Goal: Information Seeking & Learning: Learn about a topic

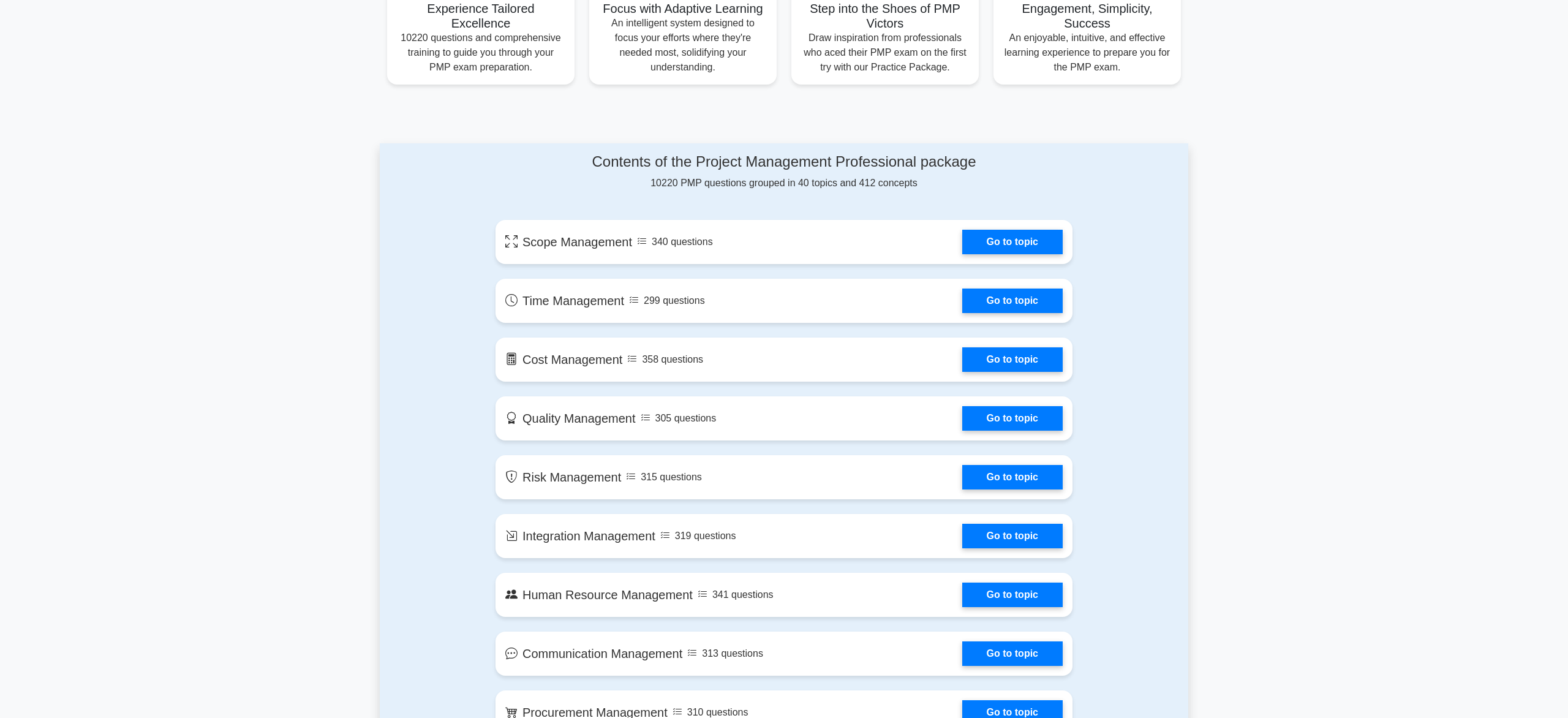
scroll to position [480, 0]
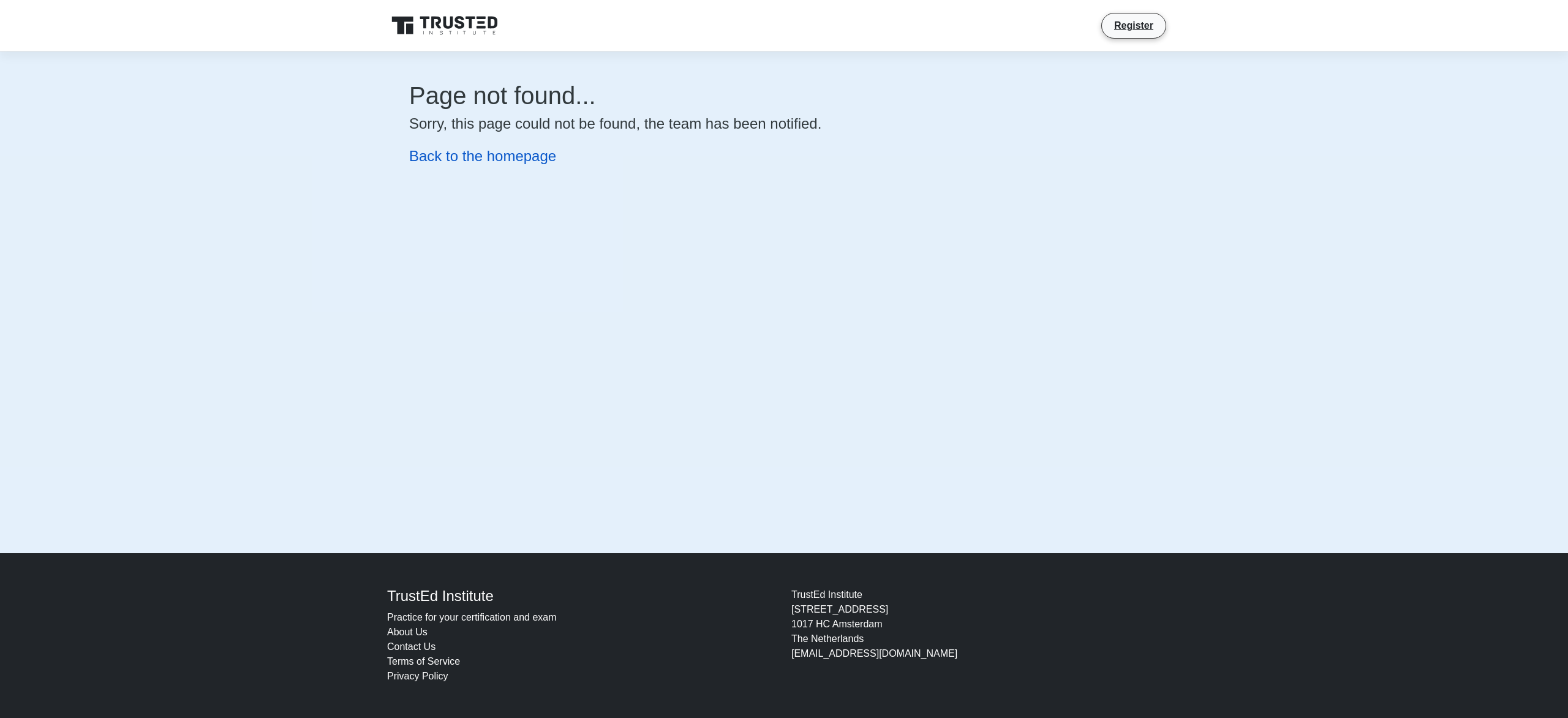
click at [497, 153] on link "Back to the homepage" at bounding box center [483, 156] width 147 height 17
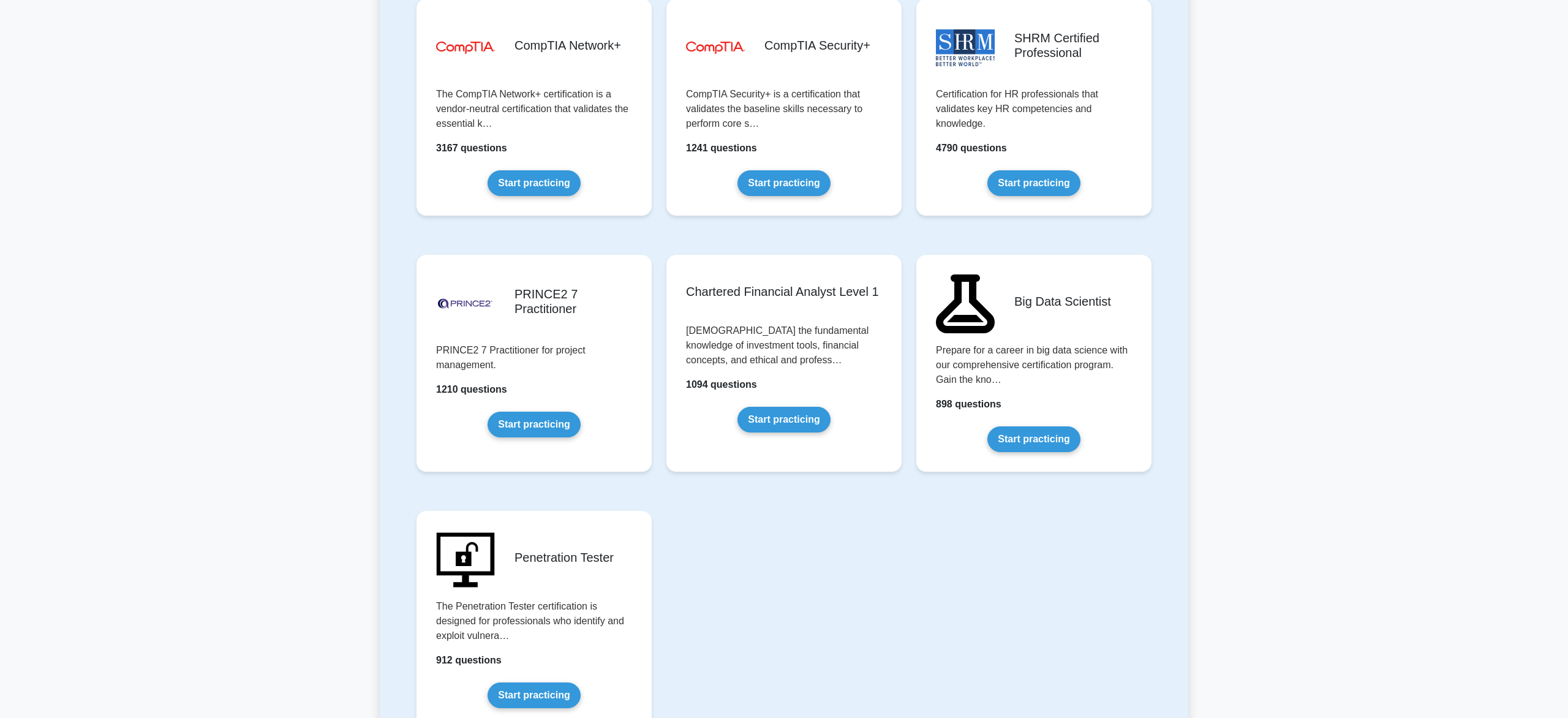
scroll to position [2469, 0]
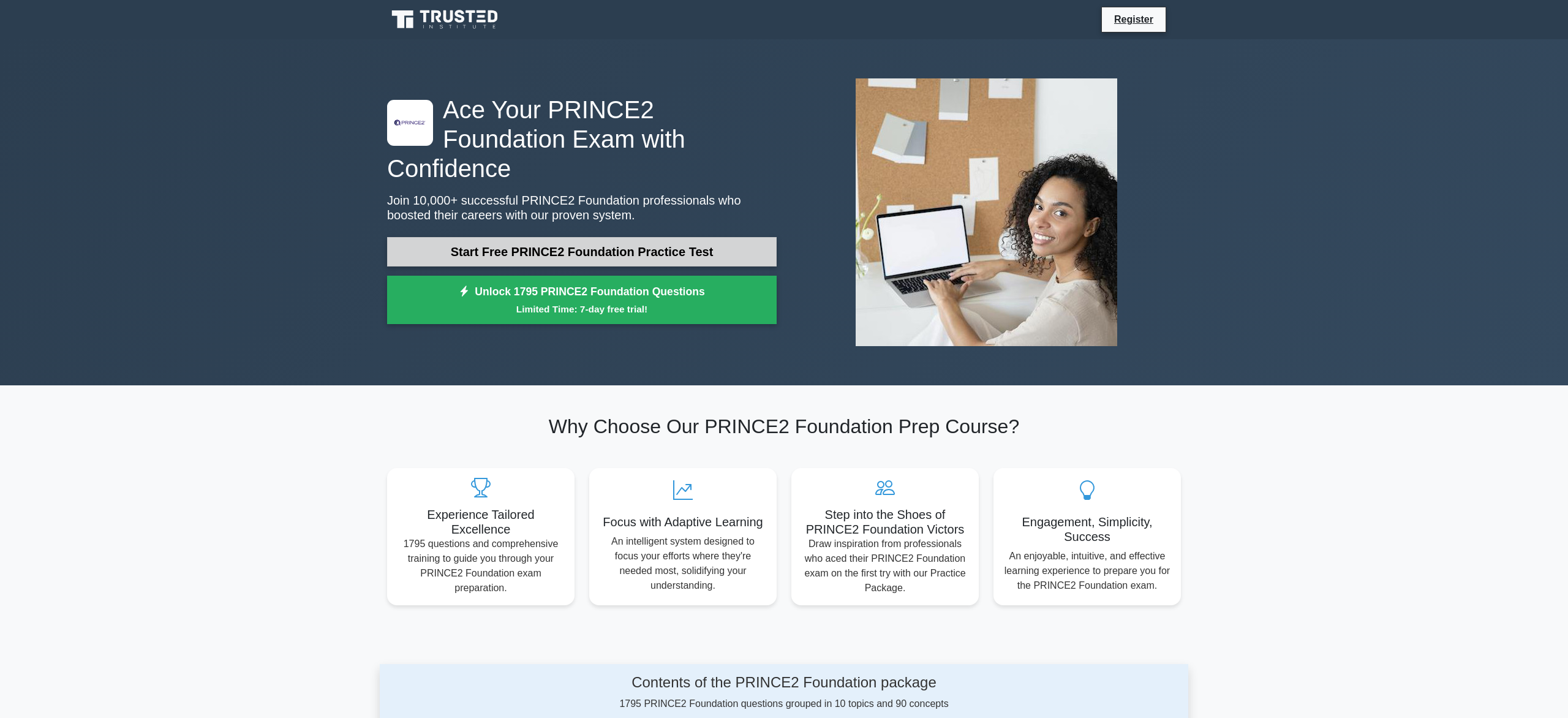
click at [615, 237] on link "Start Free PRINCE2 Foundation Practice Test" at bounding box center [582, 251] width 390 height 29
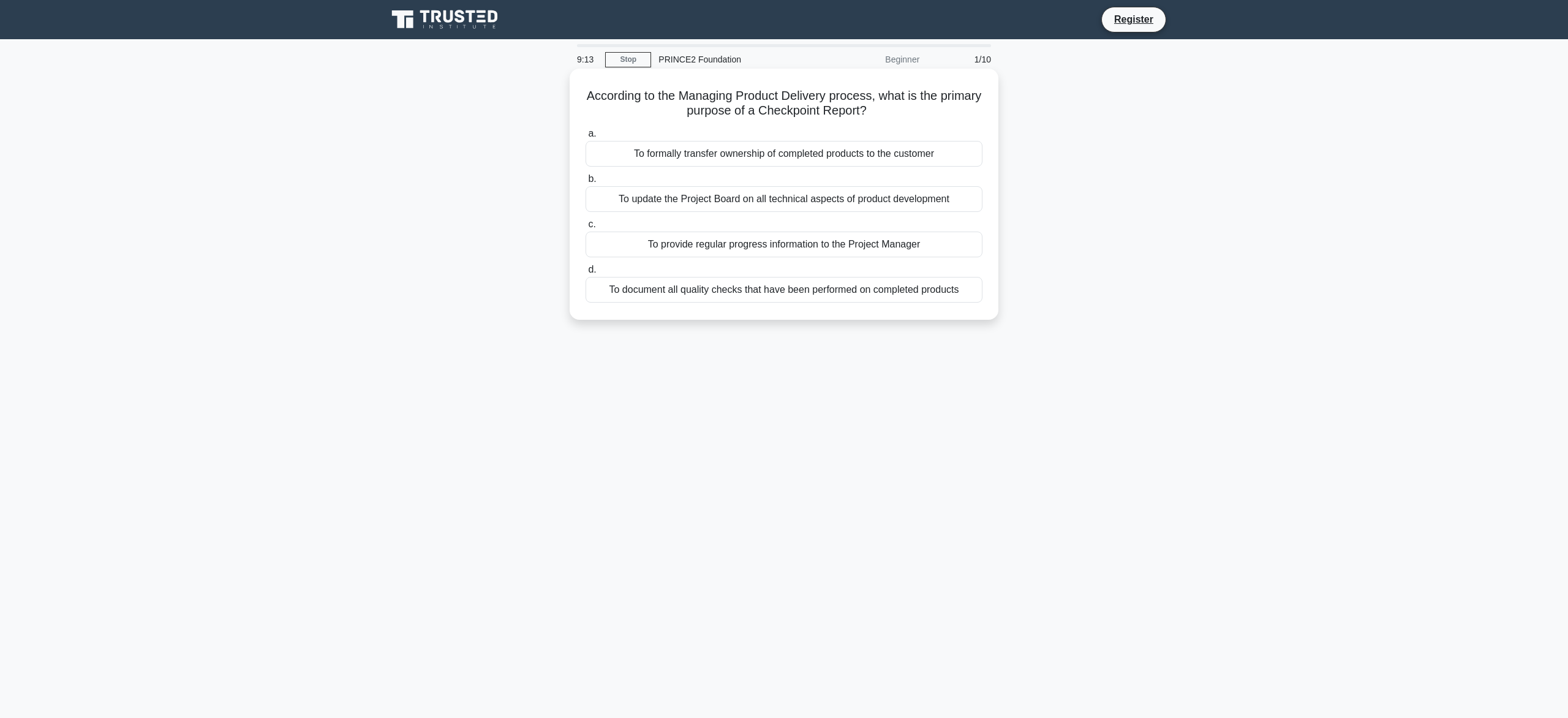
click at [841, 292] on div "To document all quality checks that have been performed on completed products" at bounding box center [784, 289] width 397 height 25
click at [585, 274] on input "d. To document all quality checks that have been performed on completed products" at bounding box center [585, 269] width 0 height 8
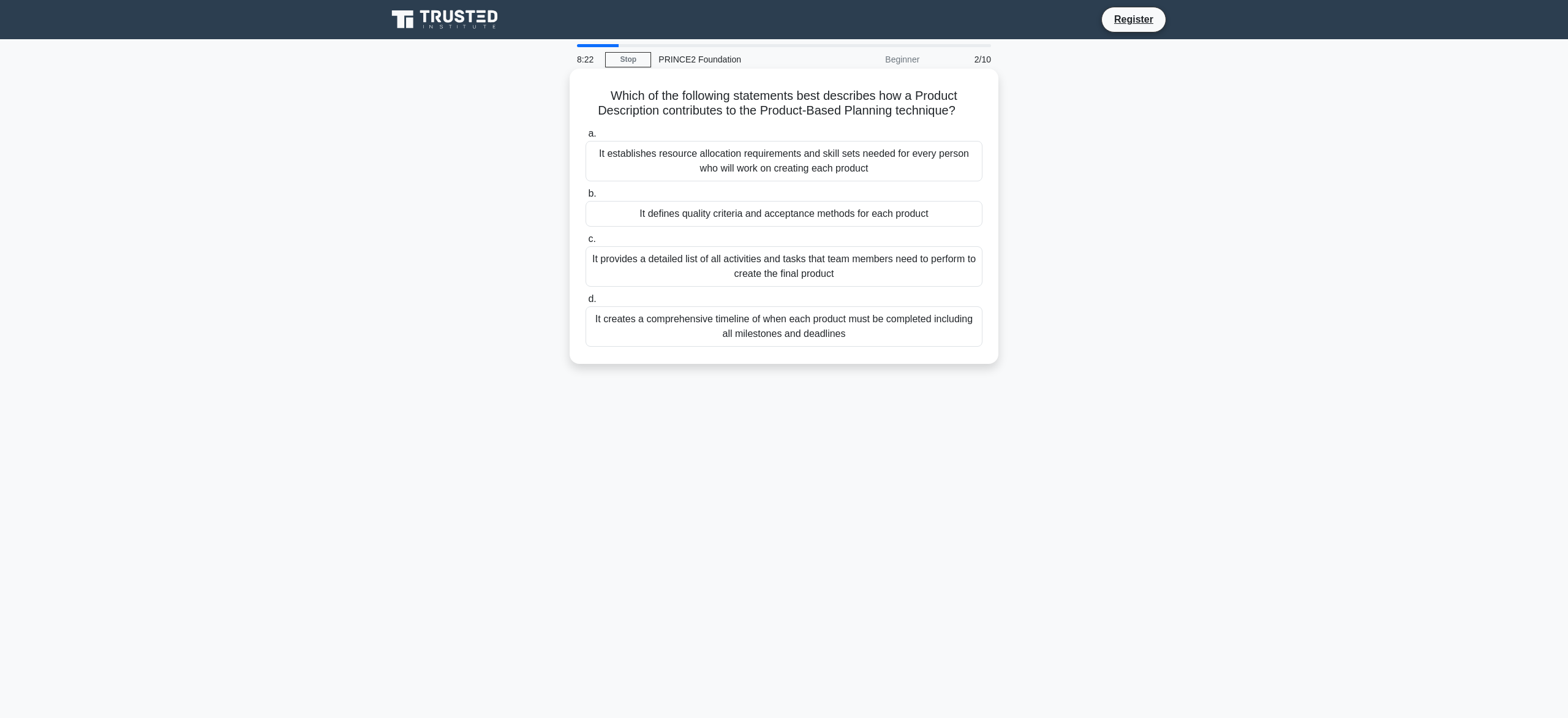
click at [857, 215] on div "It defines quality criteria and acceptance methods for each product" at bounding box center [784, 213] width 397 height 25
click at [585, 198] on input "b. It defines quality criteria and acceptance methods for each product" at bounding box center [585, 194] width 0 height 8
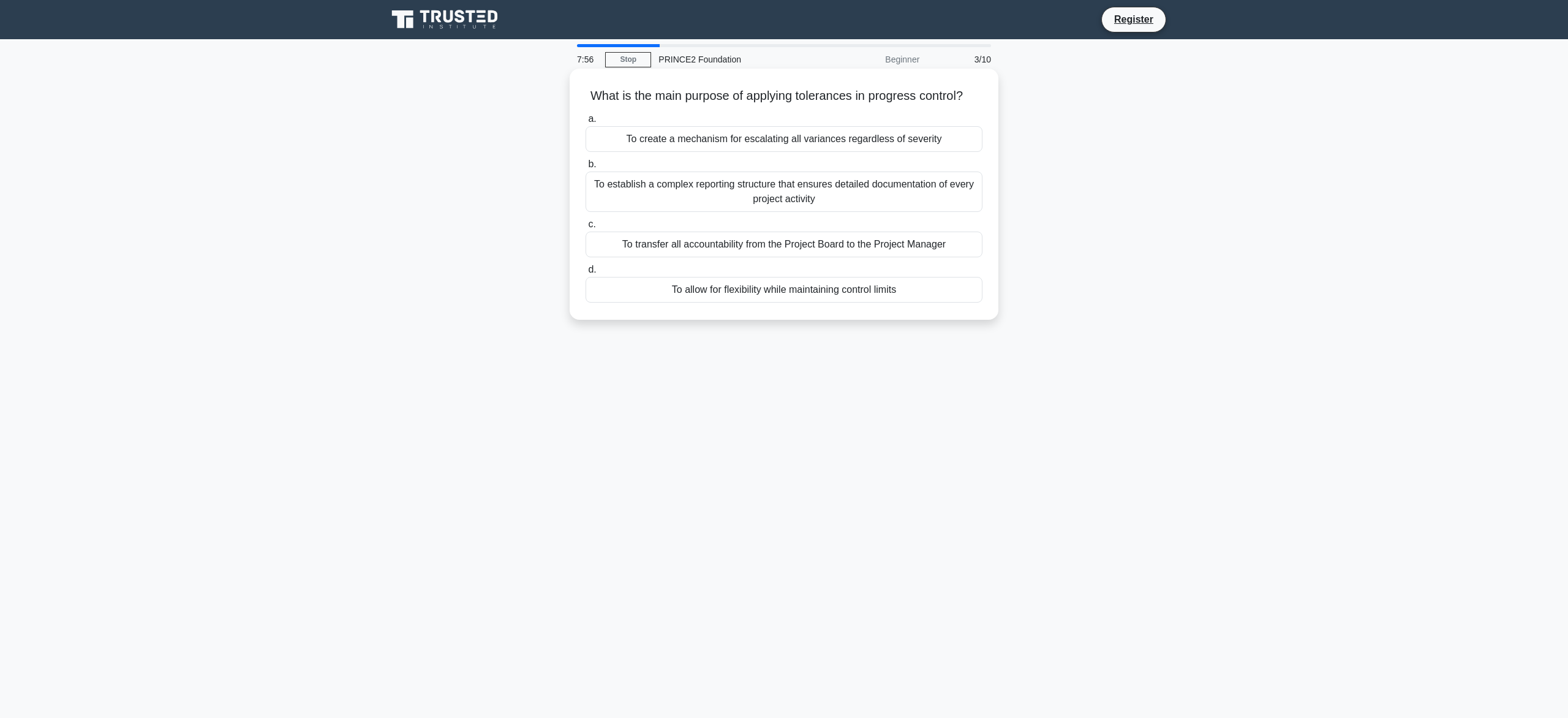
click at [880, 296] on div "To allow for flexibility while maintaining control limits" at bounding box center [784, 289] width 397 height 25
click at [585, 274] on input "d. To allow for flexibility while maintaining control limits" at bounding box center [585, 269] width 0 height 8
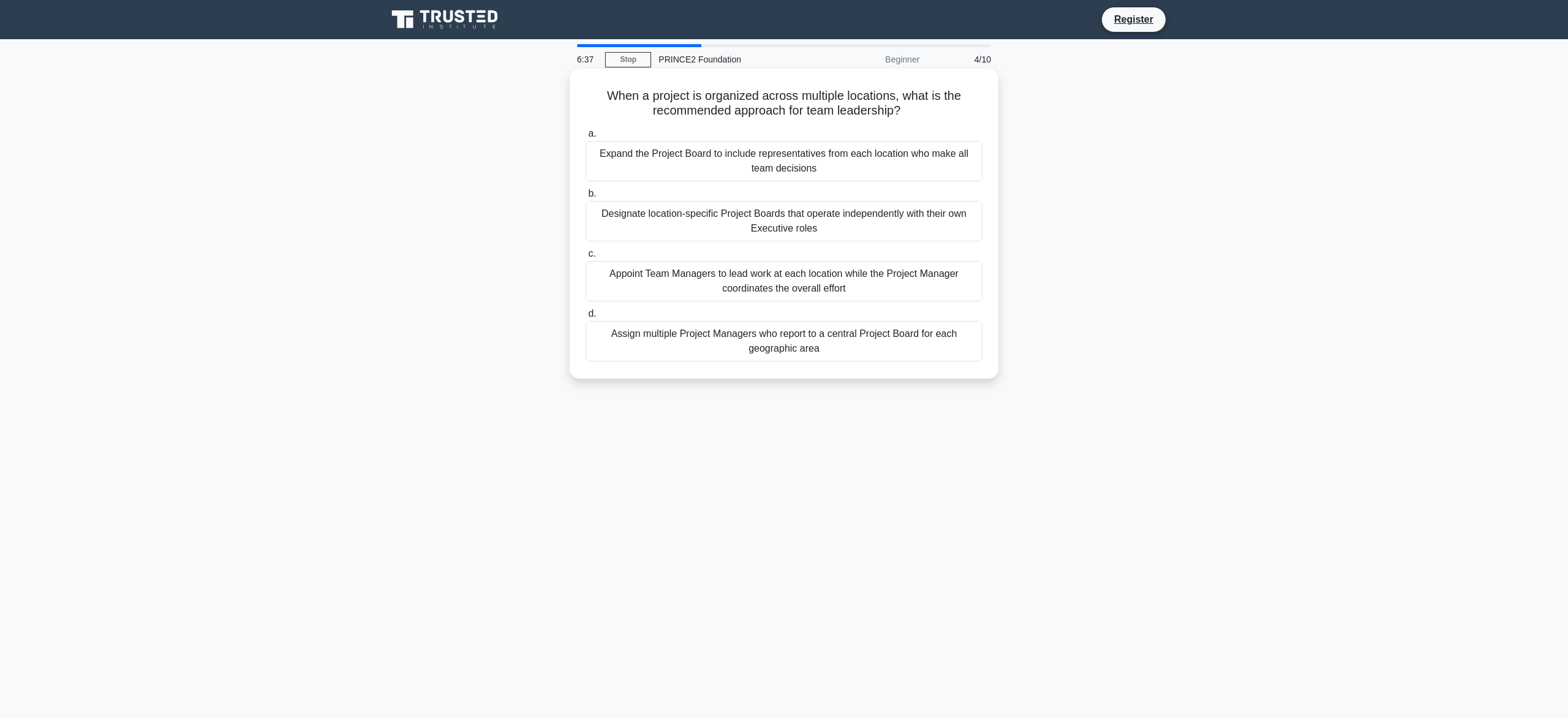
click at [824, 284] on div "Appoint Team Managers to lead work at each location while the Project Manager c…" at bounding box center [784, 280] width 397 height 40
click at [585, 258] on input "c. Appoint Team Managers to lead work at each location while the Project Manage…" at bounding box center [585, 254] width 0 height 8
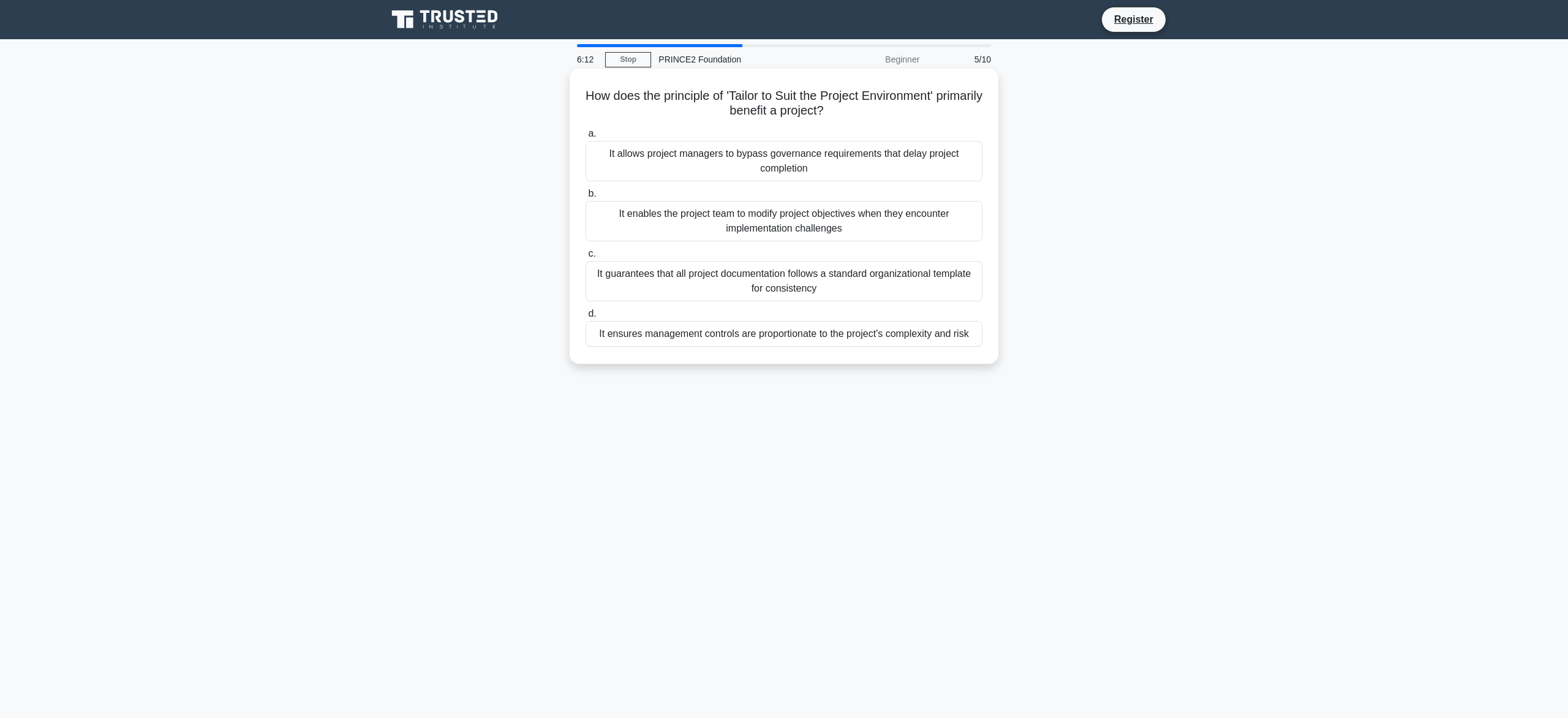
click at [844, 282] on div "It guarantees that all project documentation follows a standard organizational …" at bounding box center [784, 280] width 397 height 40
click at [585, 258] on input "c. It guarantees that all project documentation follows a standard organization…" at bounding box center [585, 254] width 0 height 8
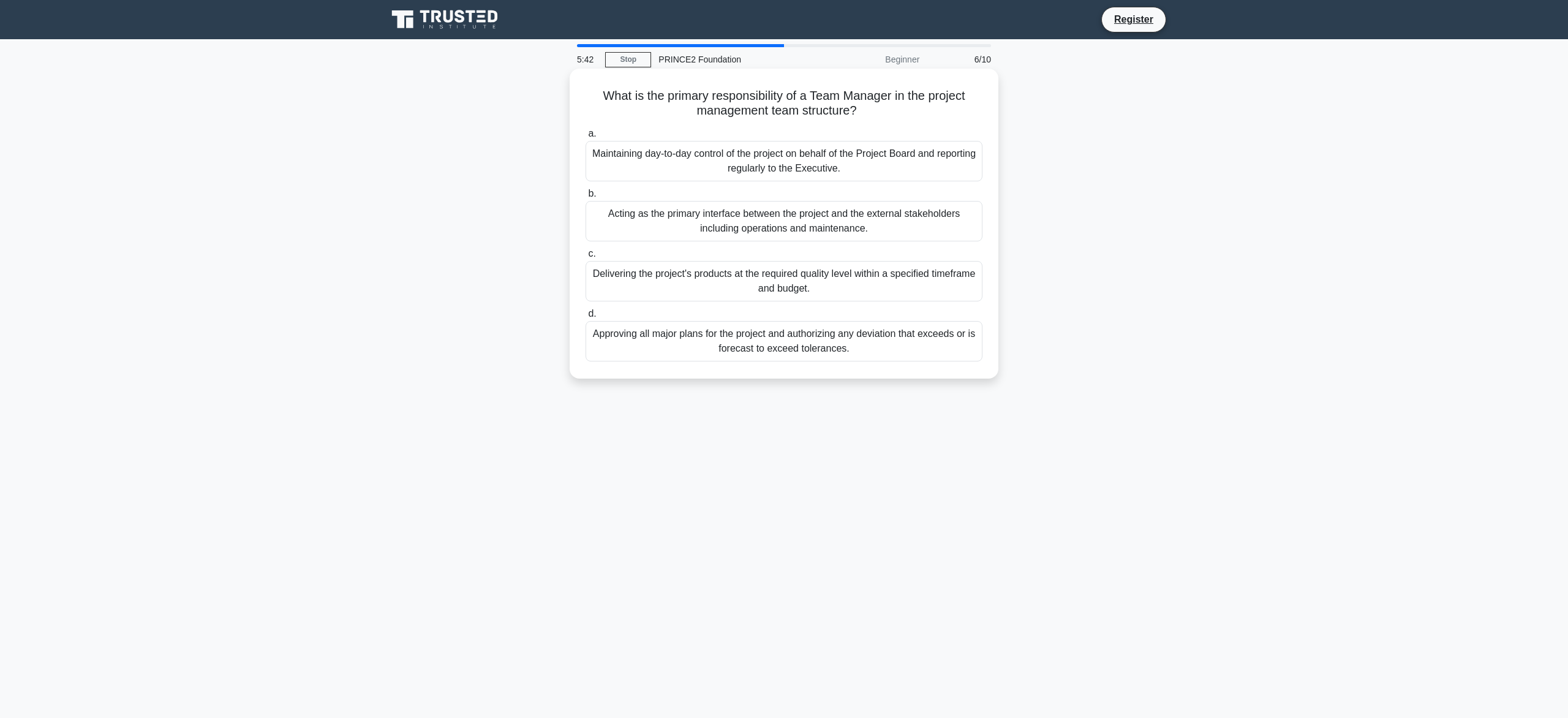
click at [877, 225] on div "Acting as the primary interface between the project and the external stakeholde…" at bounding box center [784, 220] width 397 height 40
click at [585, 198] on input "b. Acting as the primary interface between the project and the external stakeho…" at bounding box center [585, 194] width 0 height 8
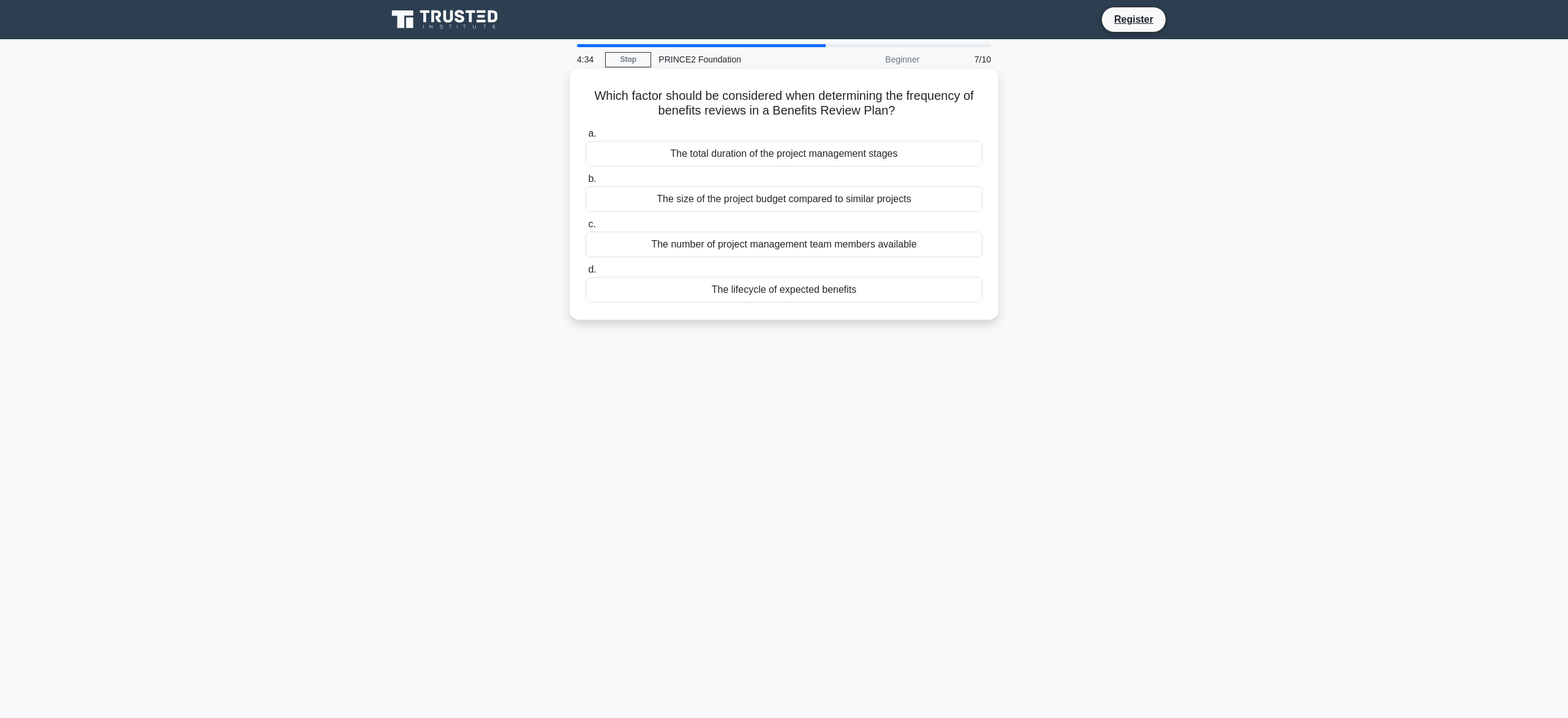
click at [872, 292] on div "The lifecycle of expected benefits" at bounding box center [784, 289] width 397 height 25
click at [585, 274] on input "d. The lifecycle of expected benefits" at bounding box center [585, 269] width 0 height 8
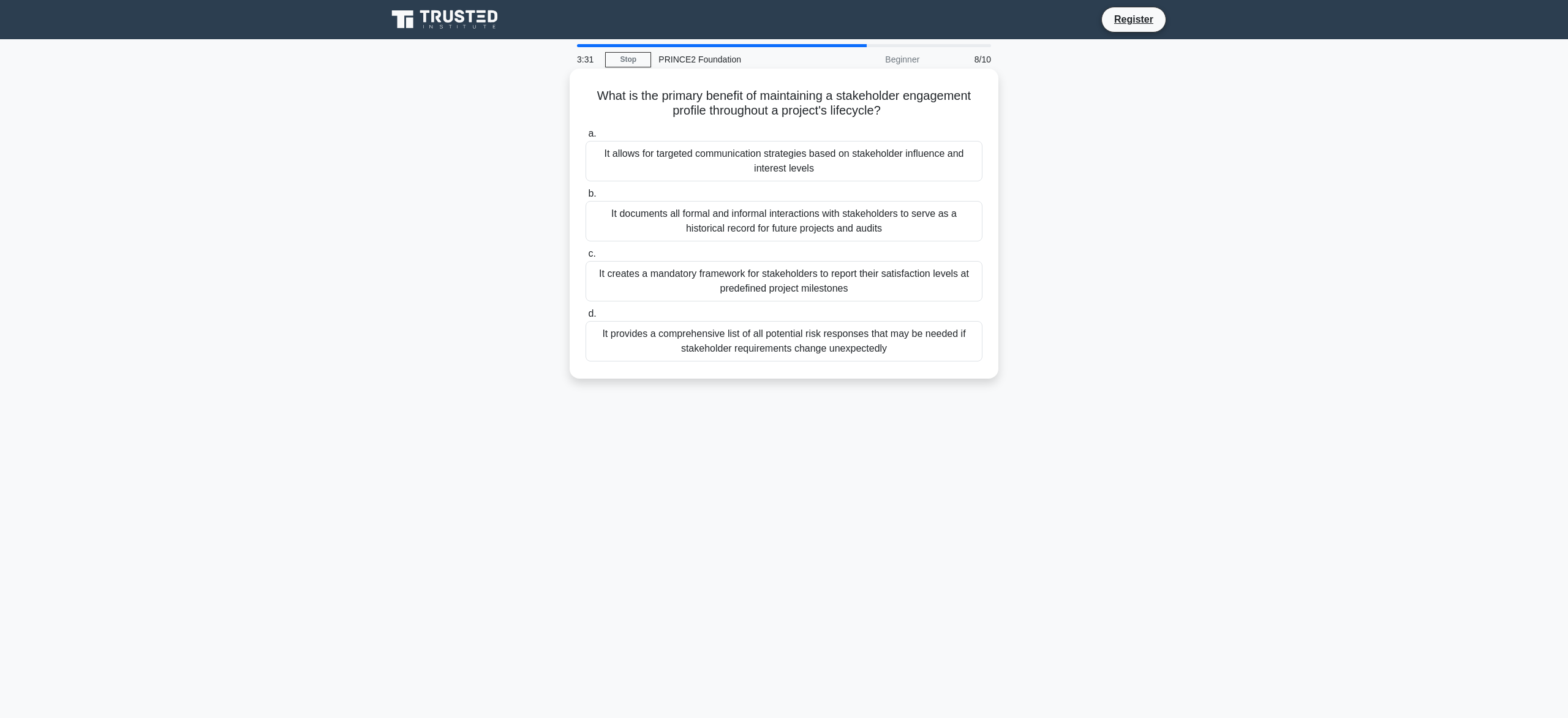
click at [899, 281] on div "It creates a mandatory framework for stakeholders to report their satisfaction …" at bounding box center [784, 280] width 397 height 40
click at [585, 258] on input "c. It creates a mandatory framework for stakeholders to report their satisfacti…" at bounding box center [585, 254] width 0 height 8
click at [892, 160] on div "It guides the project team in determining which types of risks warrant further …" at bounding box center [784, 161] width 397 height 40
click at [585, 137] on input "a. It guides the project team in determining which types of risks warrant furth…" at bounding box center [585, 134] width 0 height 8
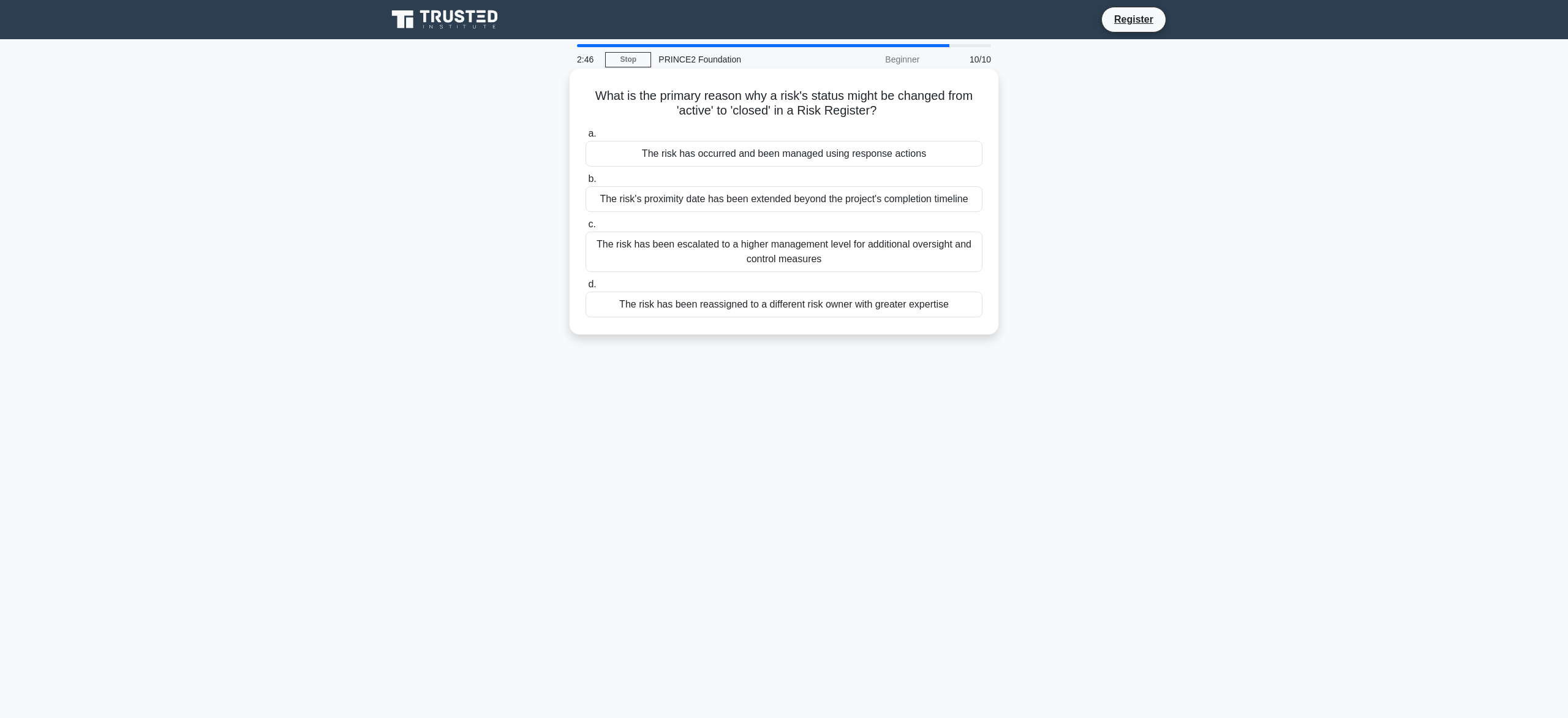
click at [906, 155] on div "The risk has occurred and been managed using response actions" at bounding box center [784, 153] width 397 height 25
click at [585, 137] on input "a. The risk has occurred and been managed using response actions" at bounding box center [585, 134] width 0 height 8
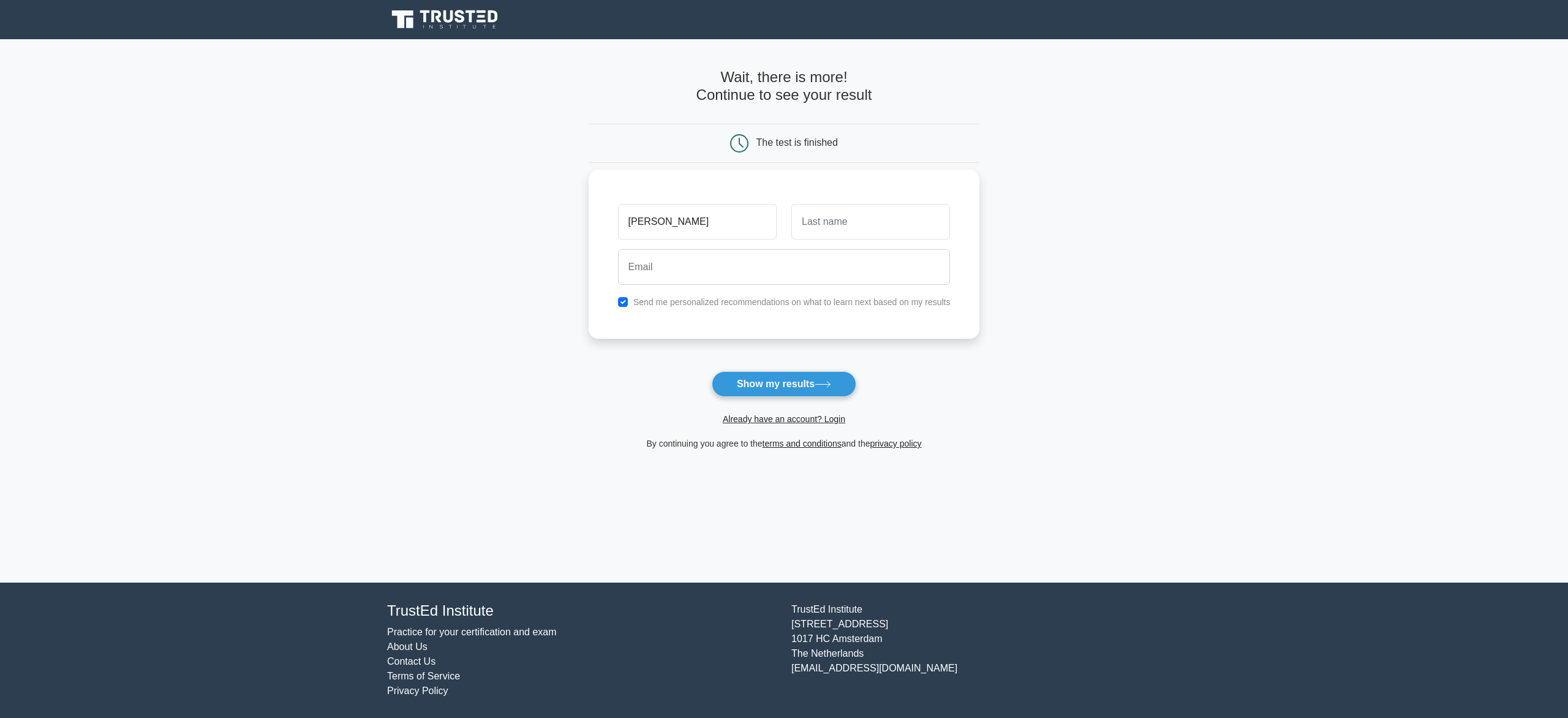
type input "Rémy Aristide"
click at [845, 221] on input "text" at bounding box center [871, 222] width 159 height 36
type input "NDOUA"
click at [683, 266] on input "email" at bounding box center [784, 267] width 332 height 36
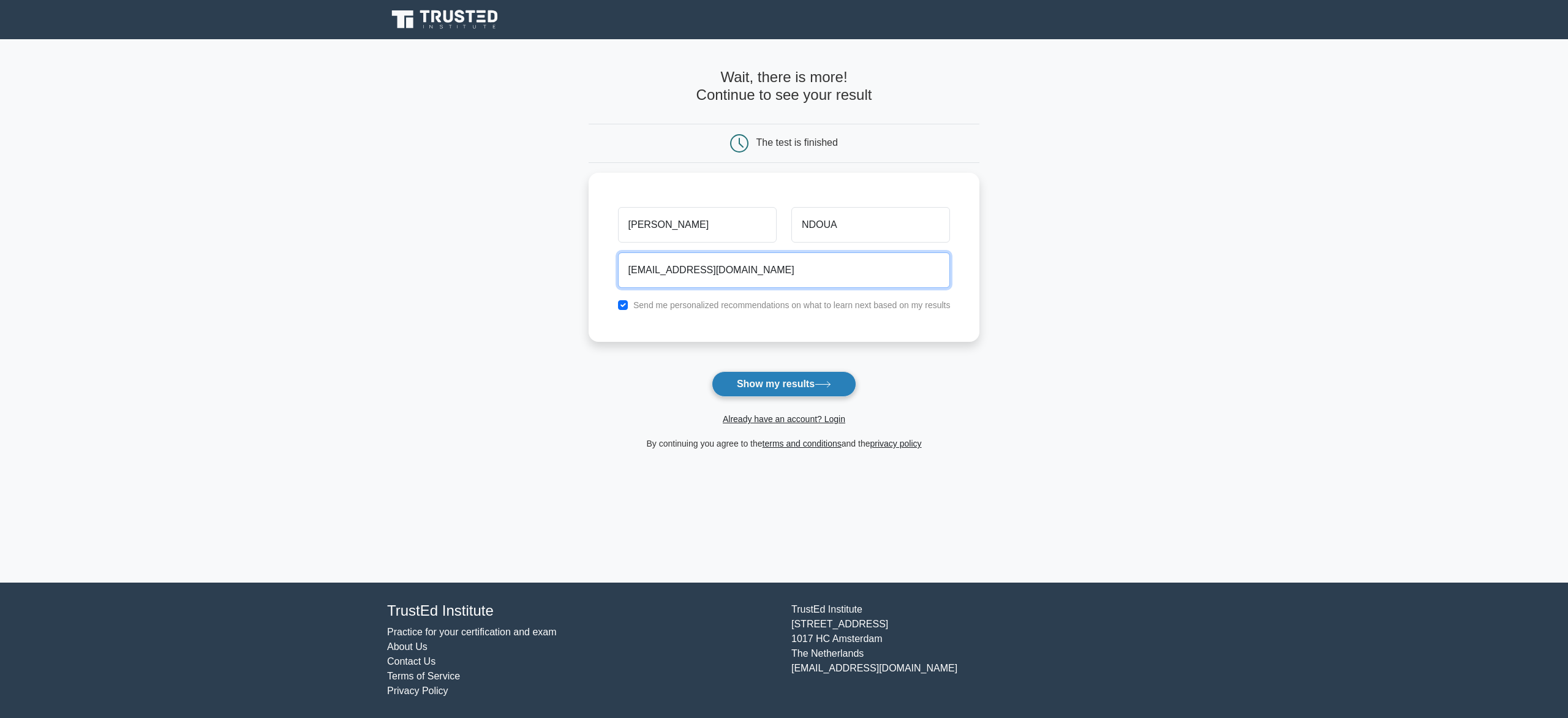
type input "[EMAIL_ADDRESS][DOMAIN_NAME]"
click at [813, 385] on button "Show my results" at bounding box center [784, 383] width 145 height 25
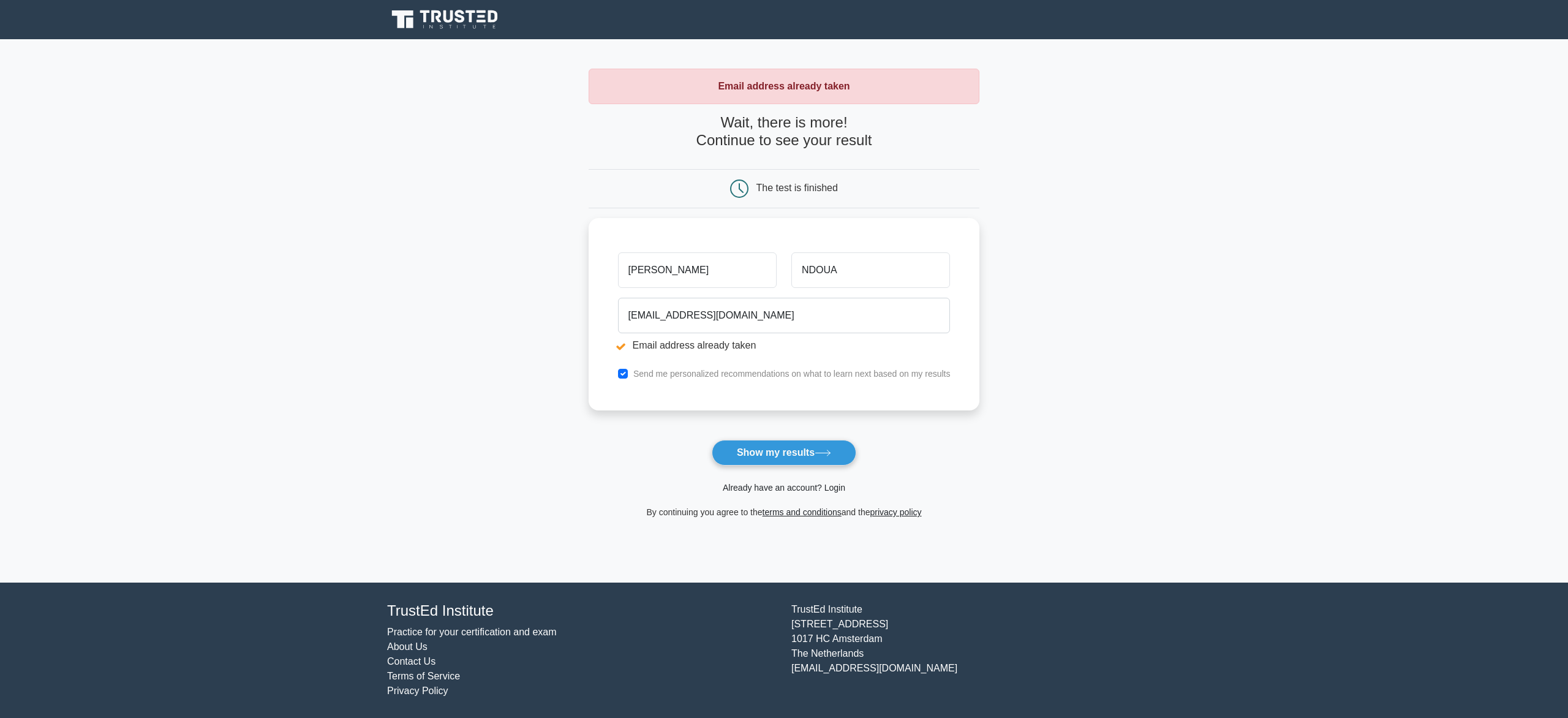
click at [824, 490] on link "Already have an account? Login" at bounding box center [784, 487] width 122 height 9
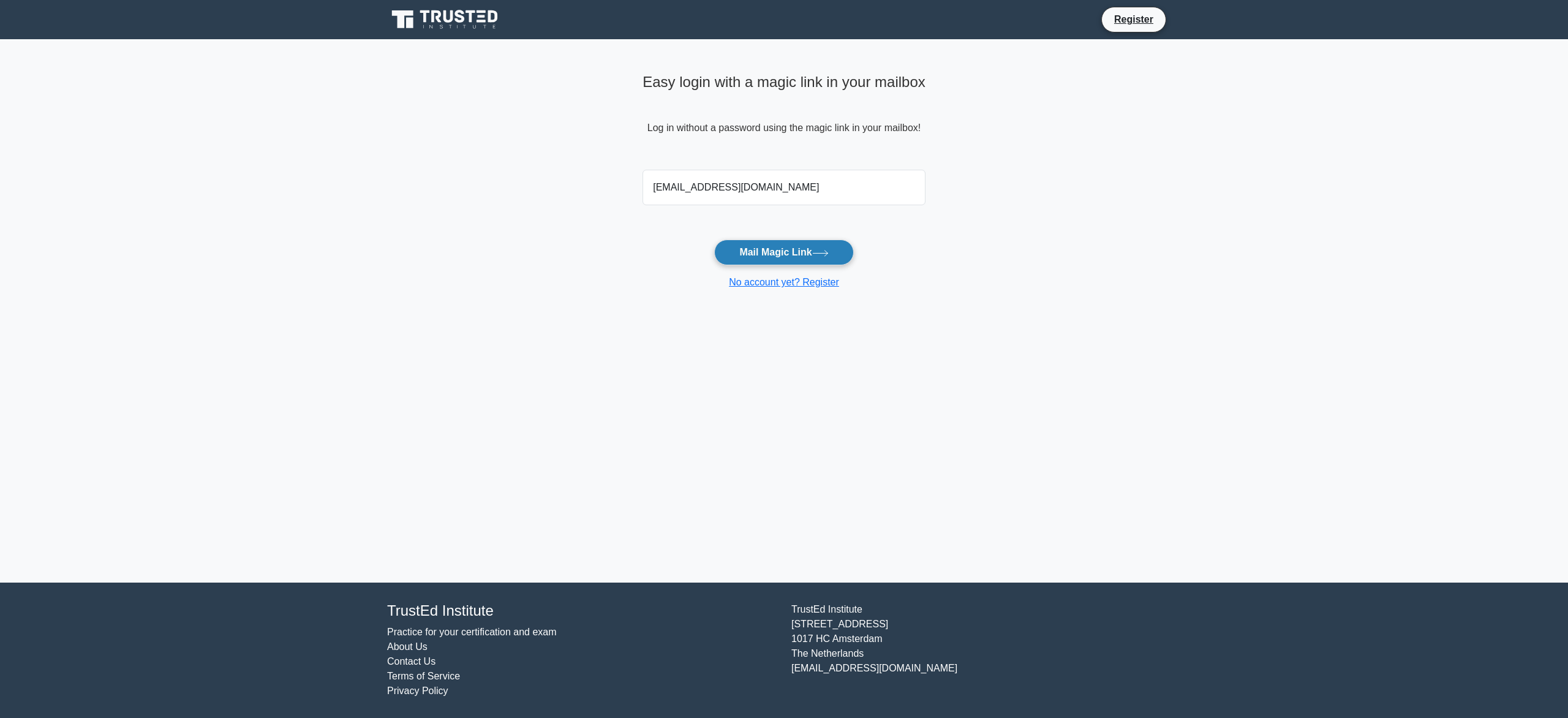
type input "[EMAIL_ADDRESS][DOMAIN_NAME]"
click at [799, 252] on button "Mail Magic Link" at bounding box center [784, 251] width 139 height 25
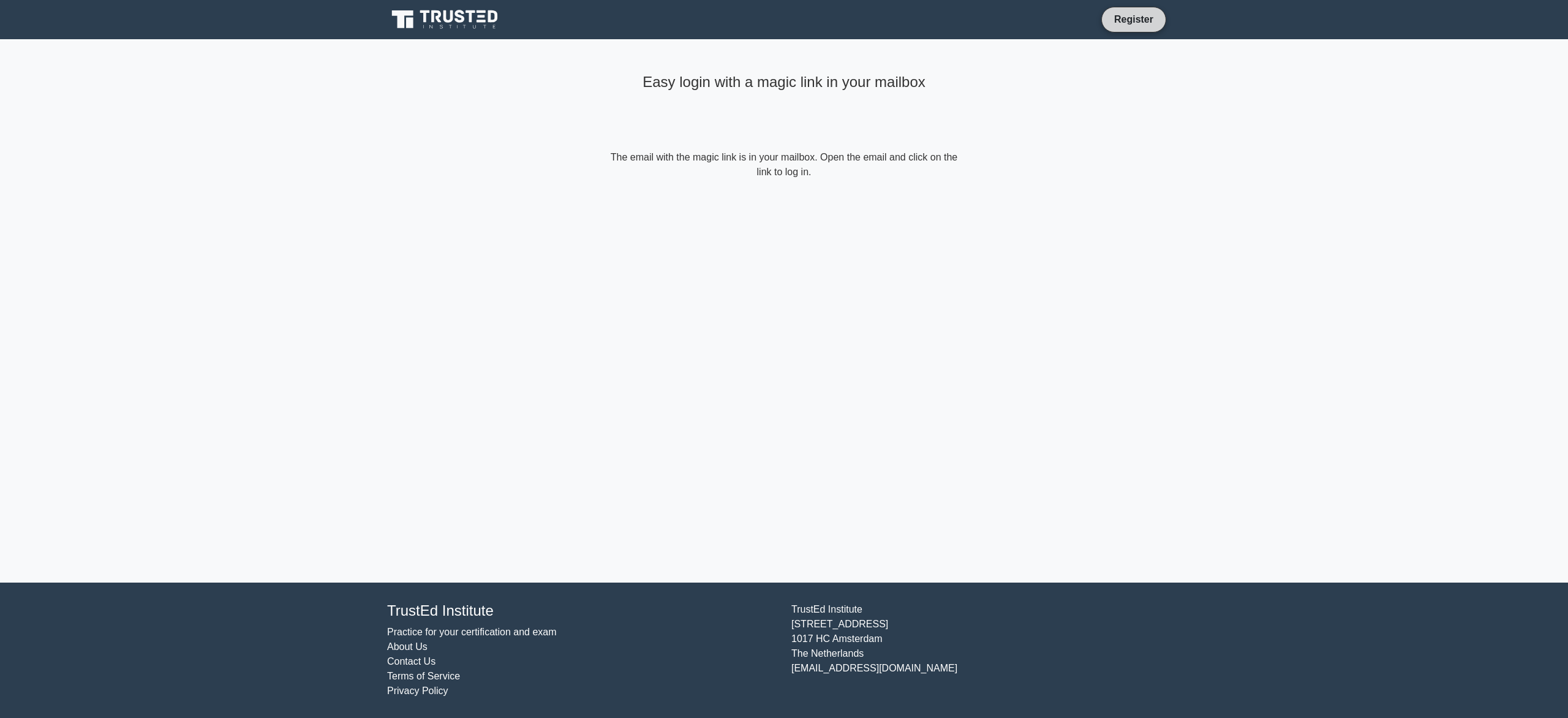
click at [1128, 17] on link "Register" at bounding box center [1133, 19] width 54 height 15
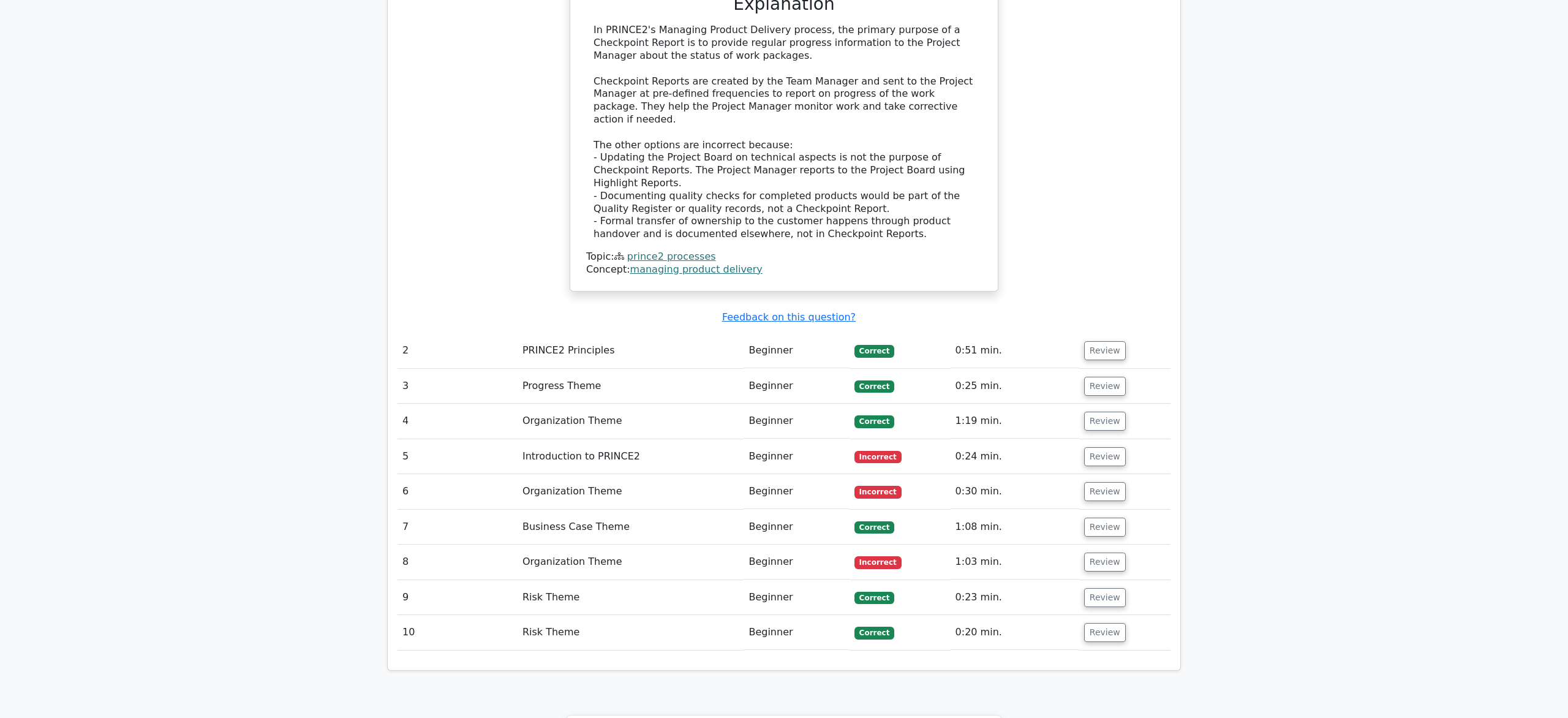
scroll to position [1372, 0]
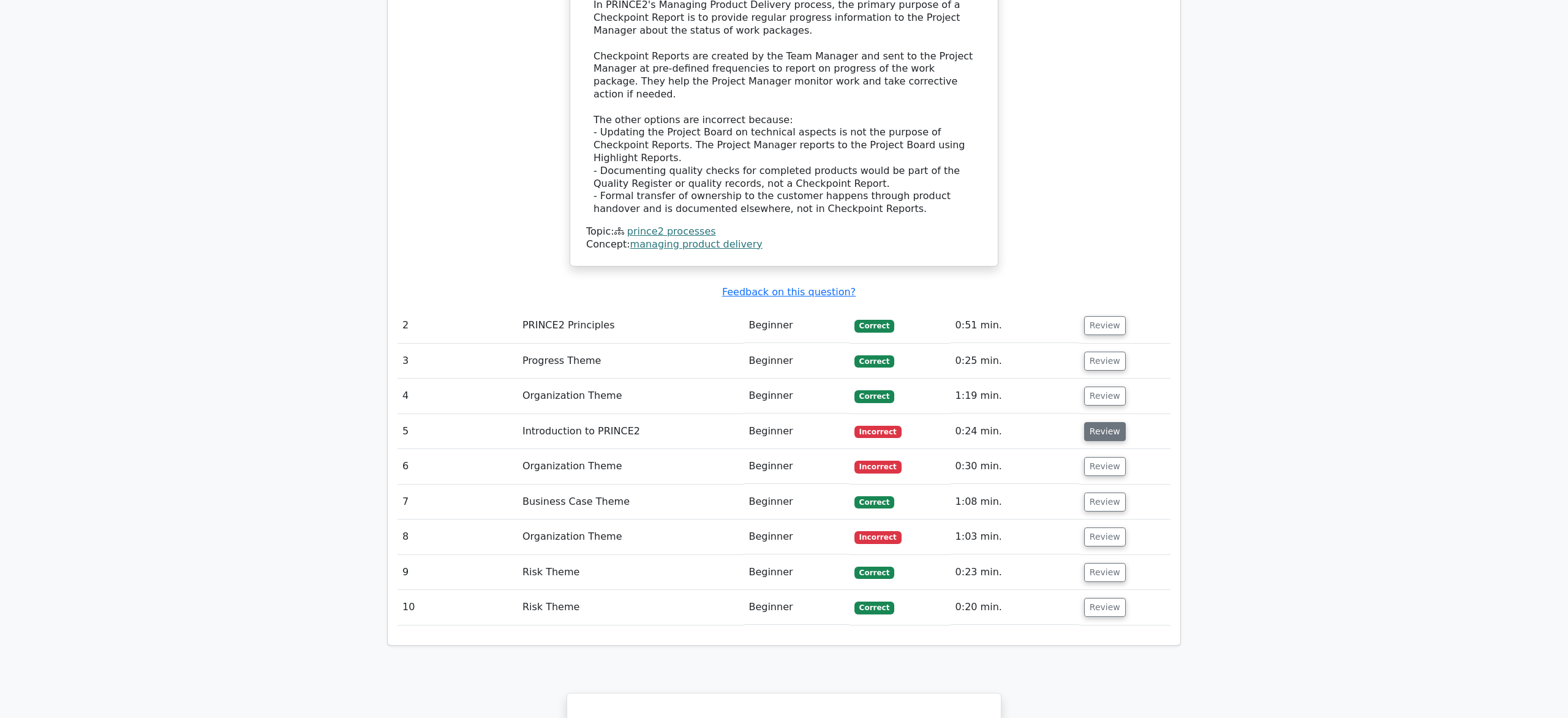
click at [1100, 422] on button "Review" at bounding box center [1105, 431] width 41 height 19
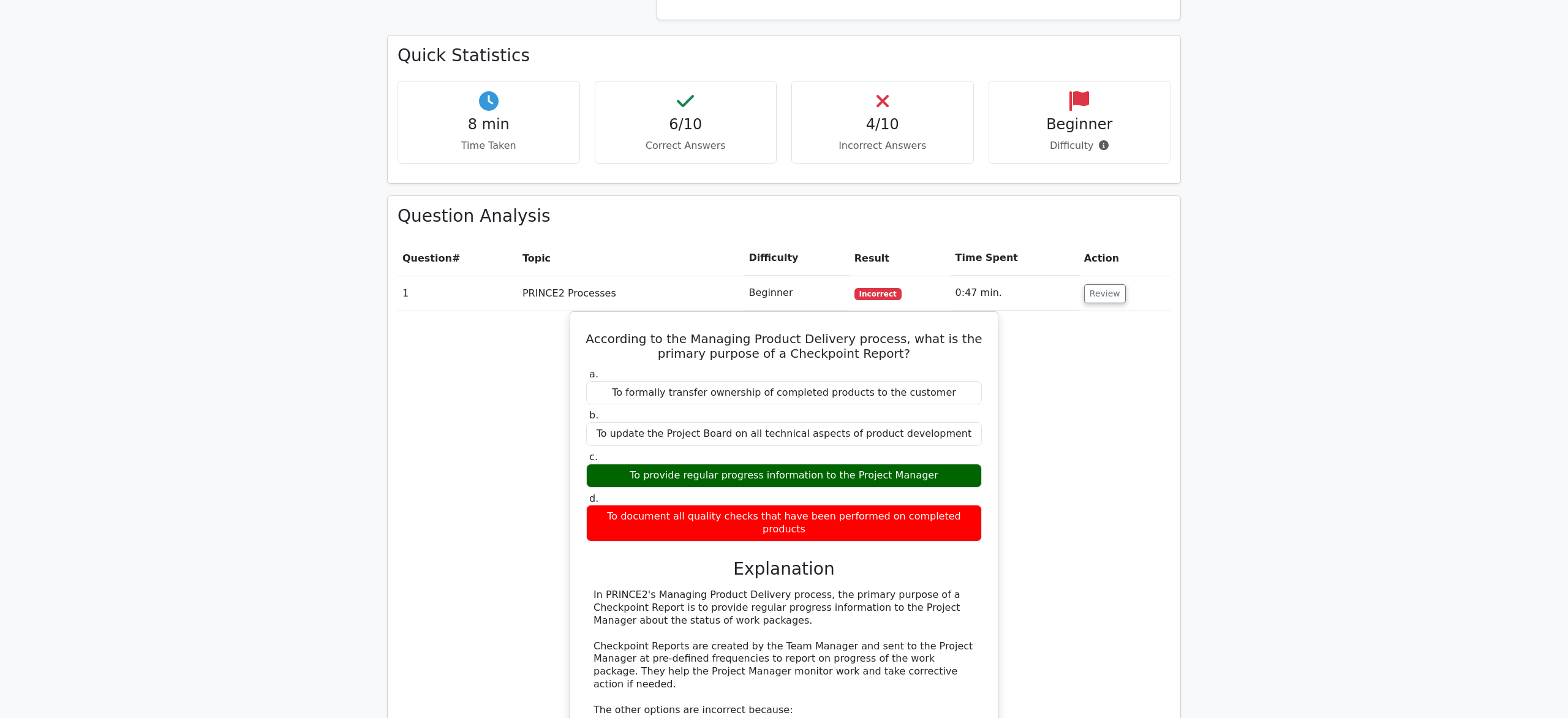
scroll to position [755, 0]
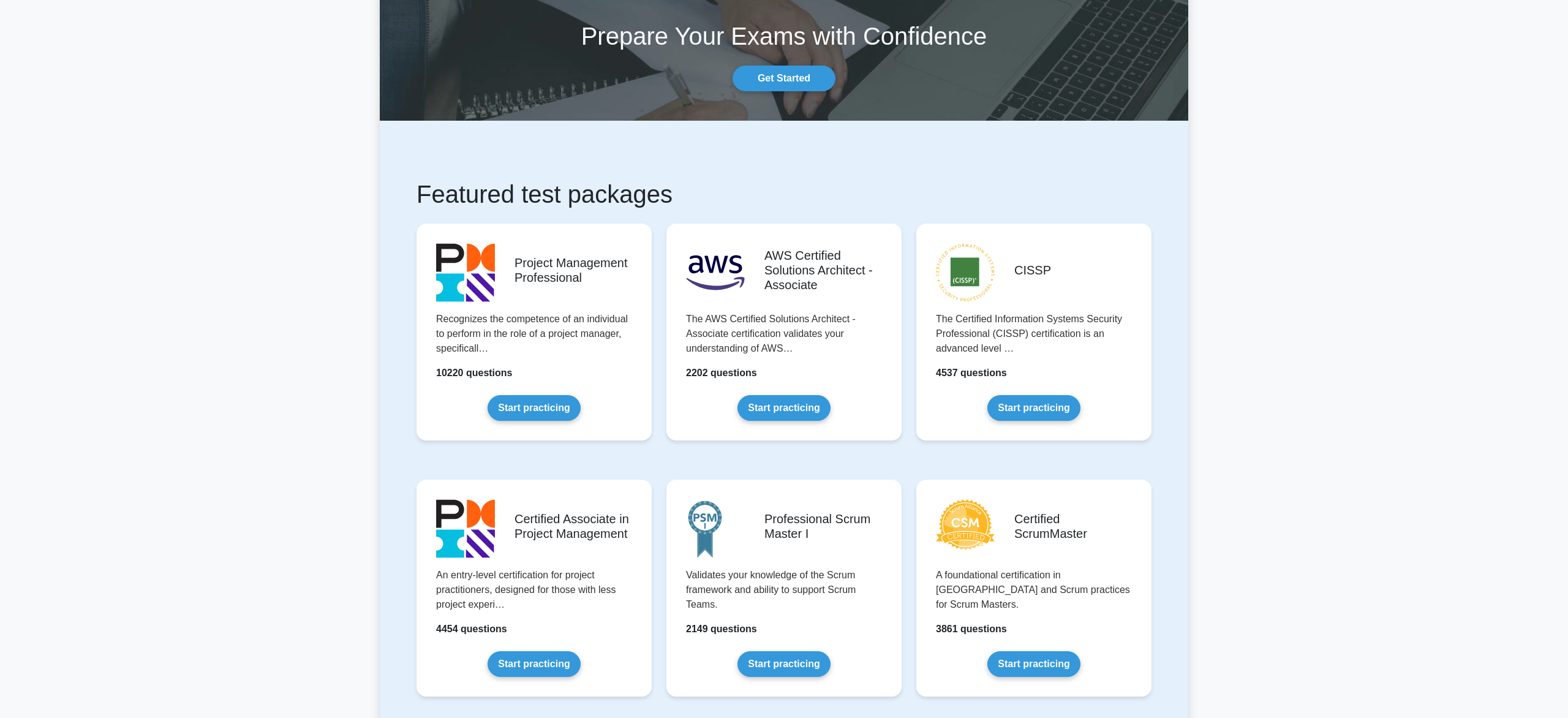
scroll to position [69, 0]
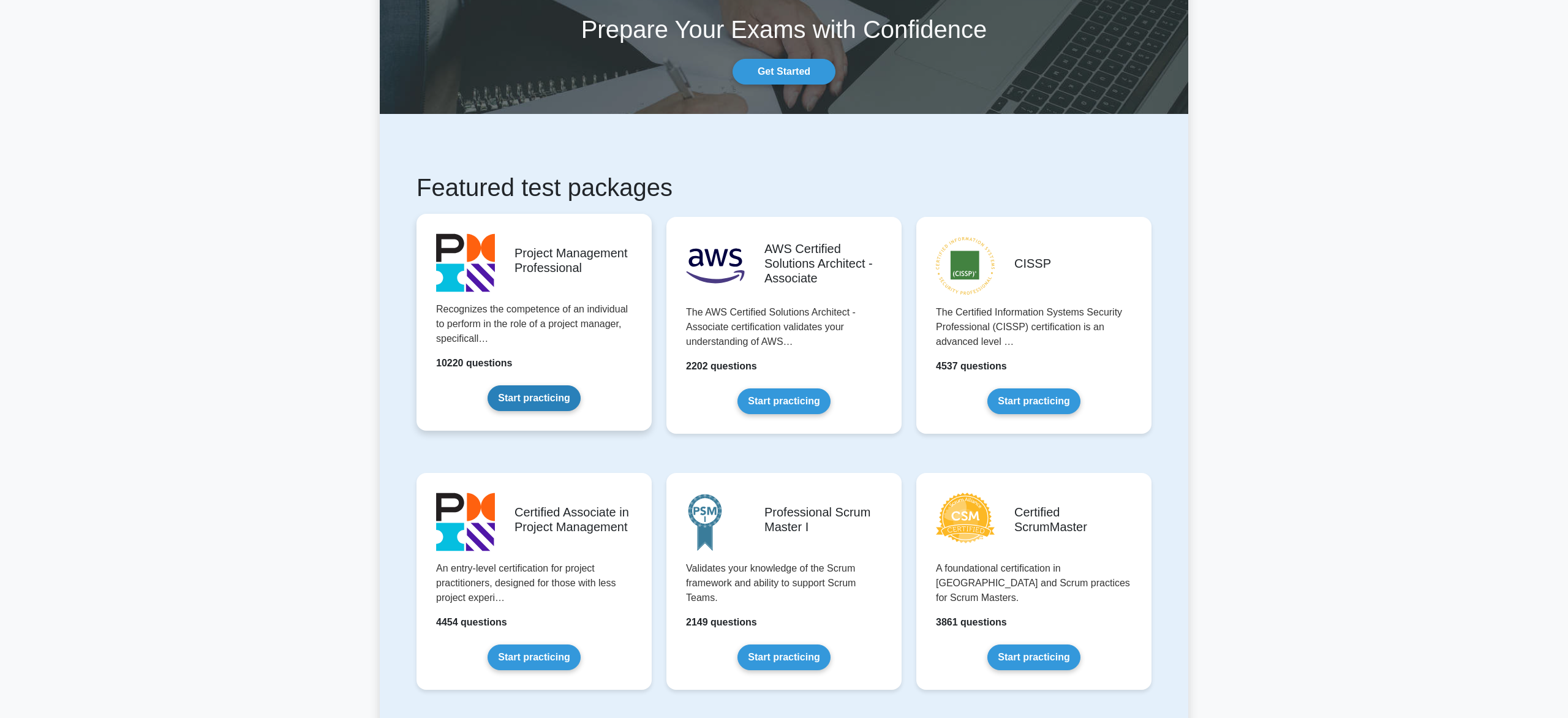
click at [505, 385] on link "Start practicing" at bounding box center [534, 397] width 92 height 25
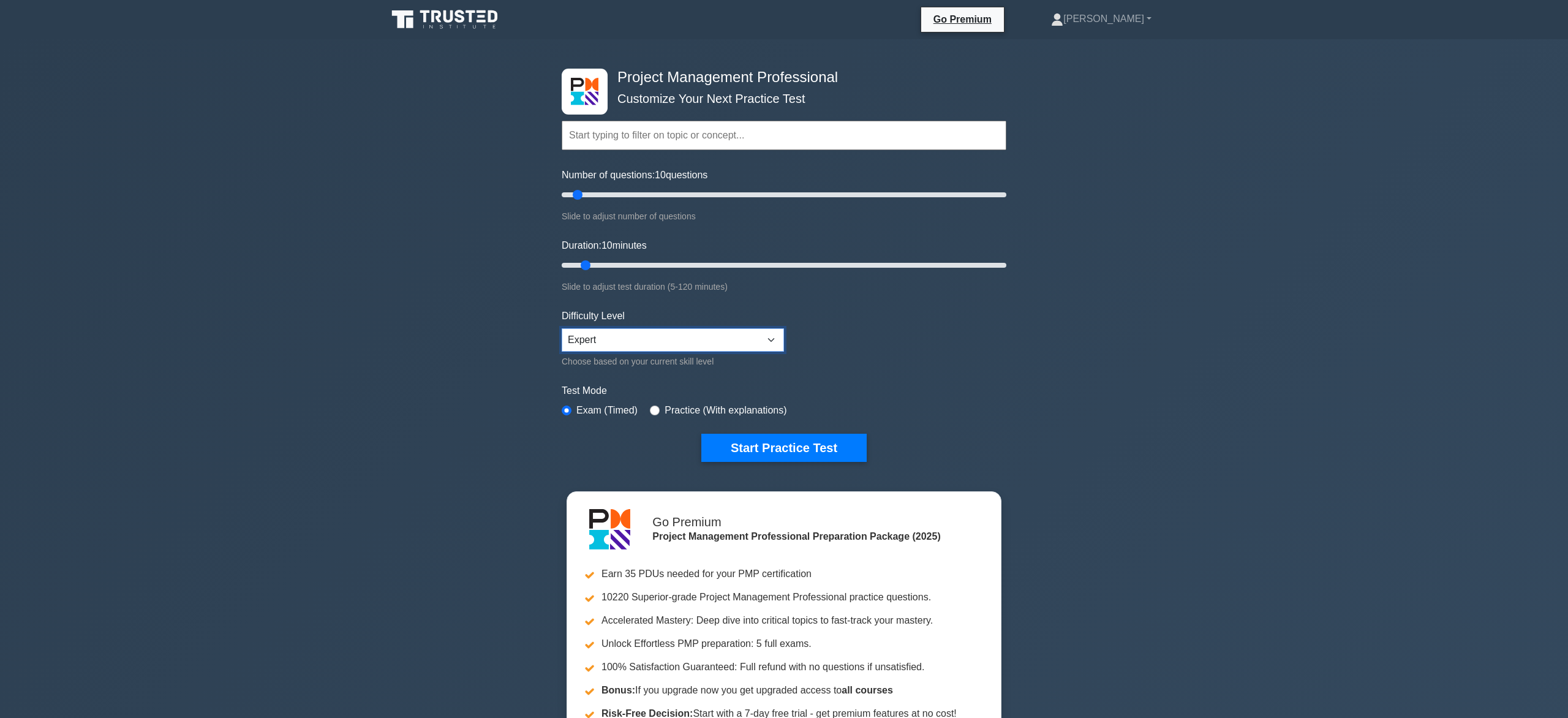
click at [562, 328] on select "Beginner Intermediate Expert" at bounding box center [673, 340] width 222 height 24
click at [775, 338] on select "Beginner Intermediate Expert" at bounding box center [673, 340] width 222 height 24
click at [639, 196] on input "Number of questions: 10 questions" at bounding box center [784, 195] width 444 height 15
drag, startPoint x: 632, startPoint y: 194, endPoint x: 641, endPoint y: 196, distance: 9.2
type input "40"
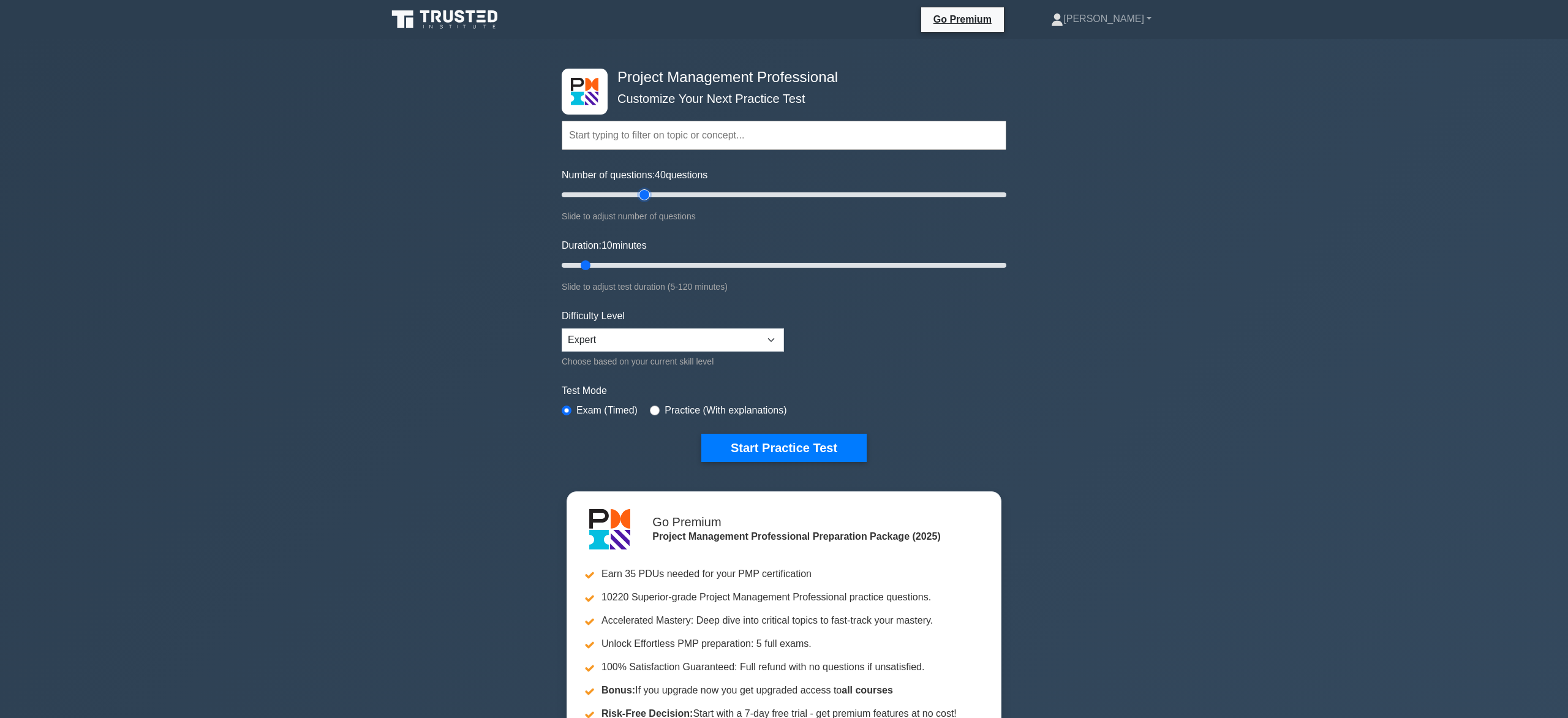
click at [641, 196] on input "Number of questions: 40 questions" at bounding box center [784, 195] width 444 height 15
drag, startPoint x: 586, startPoint y: 263, endPoint x: 616, endPoint y: 263, distance: 30.0
click at [616, 263] on input "Duration: 20 minutes" at bounding box center [784, 265] width 444 height 15
type input "20"
click at [619, 263] on input "Duration: 20 minutes" at bounding box center [784, 265] width 444 height 15
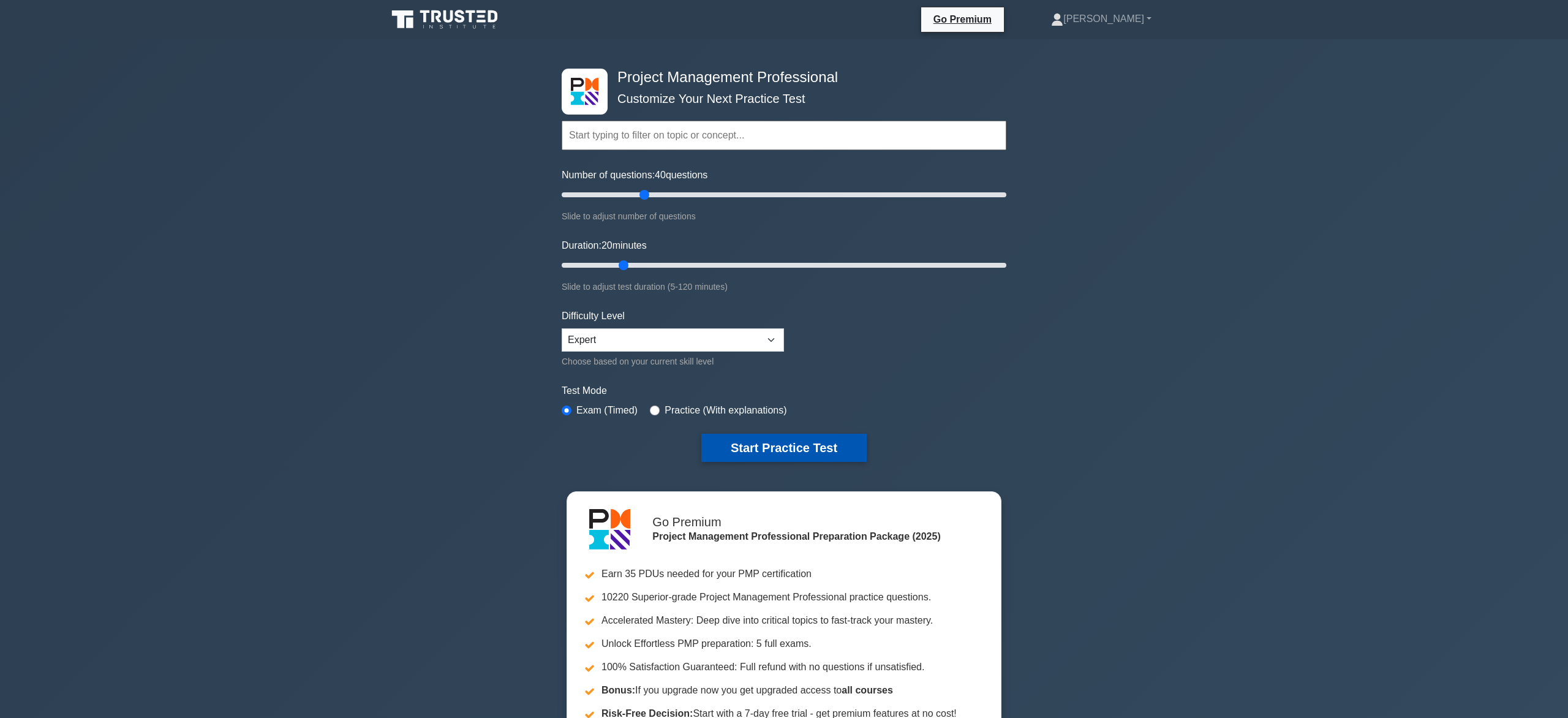
click at [792, 443] on button "Start Practice Test" at bounding box center [784, 448] width 166 height 28
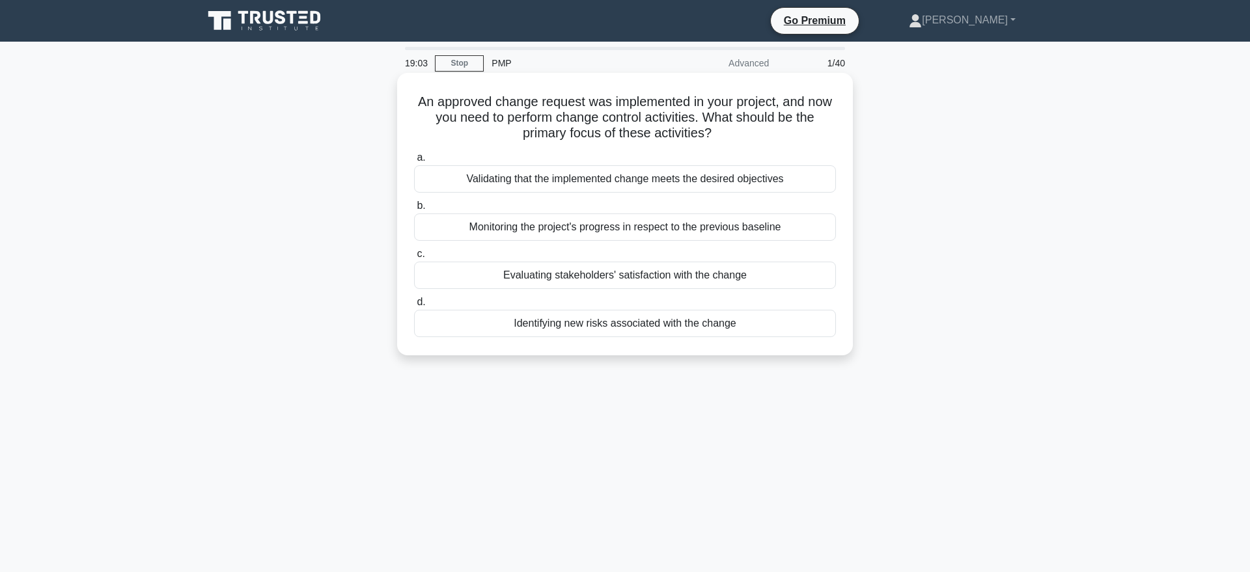
click at [725, 230] on div "Monitoring the project's progress in respect to the previous baseline" at bounding box center [625, 226] width 422 height 27
click at [414, 210] on input "b. Monitoring the project's progress in respect to the previous baseline" at bounding box center [414, 206] width 0 height 8
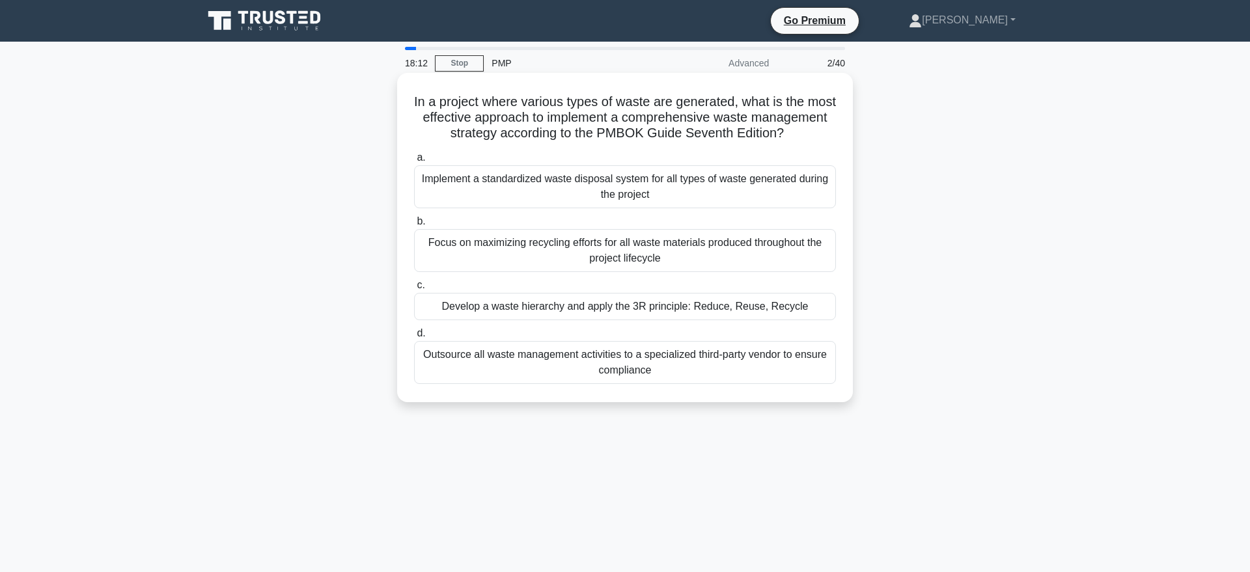
click at [726, 307] on div "Develop a waste hierarchy and apply the 3R principle: Reduce, Reuse, Recycle" at bounding box center [625, 306] width 422 height 27
click at [414, 290] on input "c. Develop a waste hierarchy and apply the 3R principle: Reduce, Reuse, Recycle" at bounding box center [414, 285] width 0 height 8
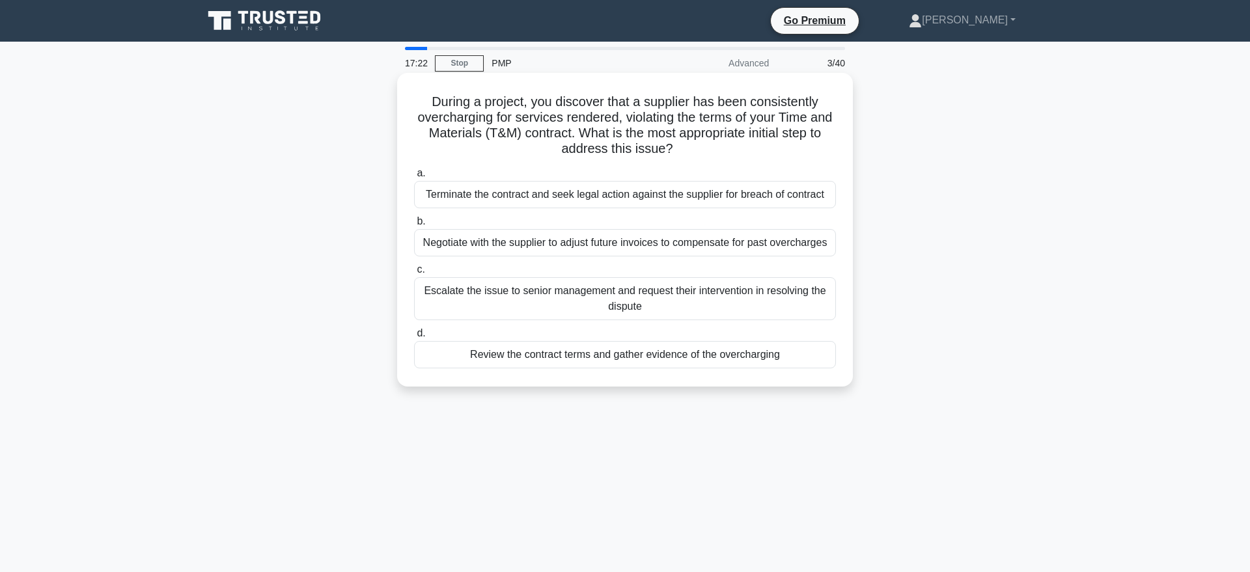
click at [731, 358] on div "Review the contract terms and gather evidence of the overcharging" at bounding box center [625, 354] width 422 height 27
click at [414, 338] on input "d. Review the contract terms and gather evidence of the overcharging" at bounding box center [414, 333] width 0 height 8
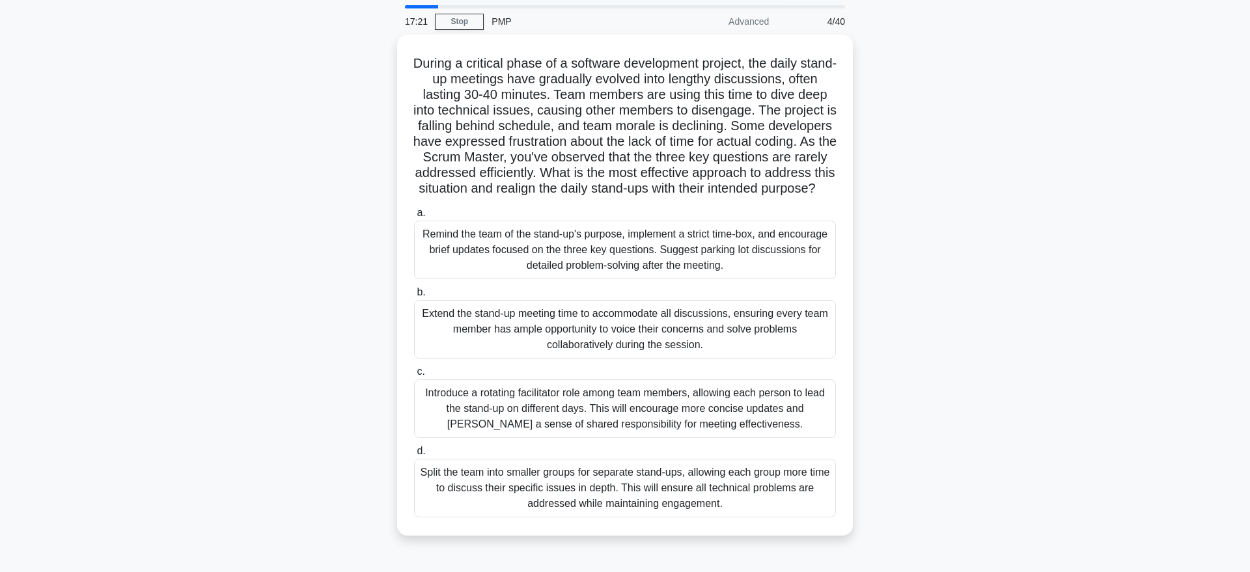
scroll to position [66, 0]
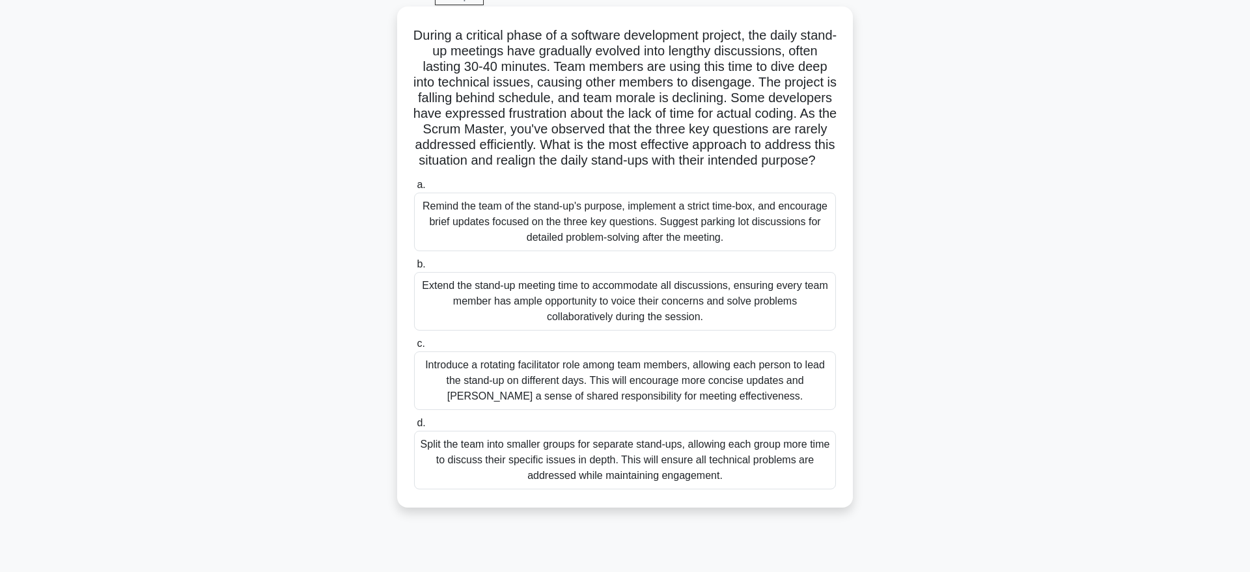
click at [726, 214] on div "Remind the team of the stand-up's purpose, implement a strict time-box, and enc…" at bounding box center [625, 222] width 422 height 59
click at [414, 189] on input "a. Remind the team of the stand-up's purpose, implement a strict time-box, and …" at bounding box center [414, 185] width 0 height 8
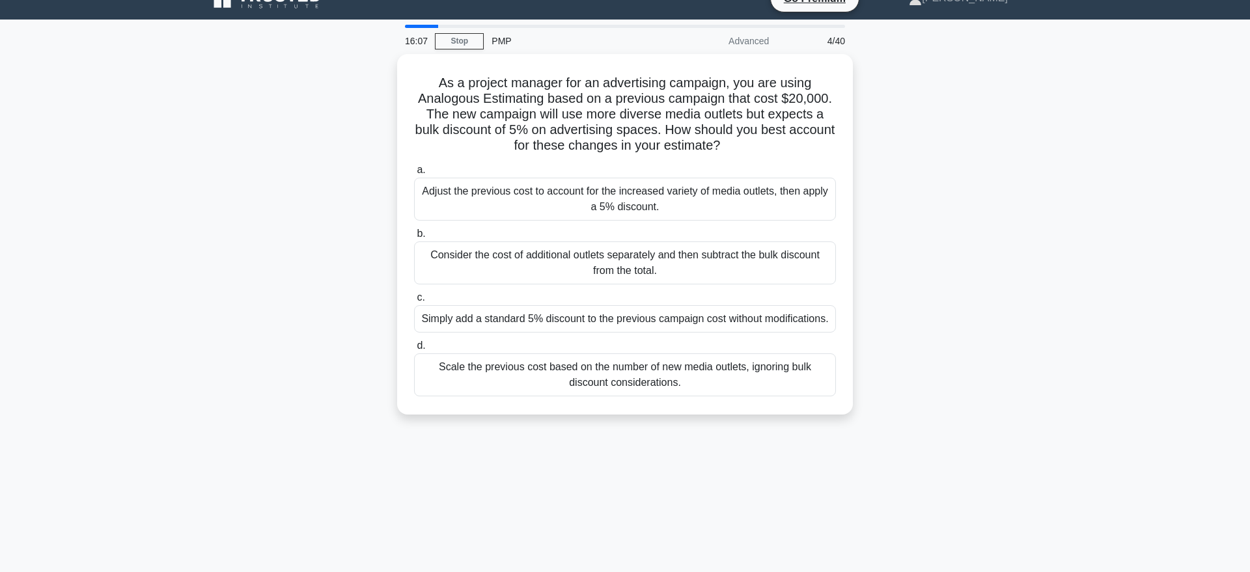
scroll to position [0, 0]
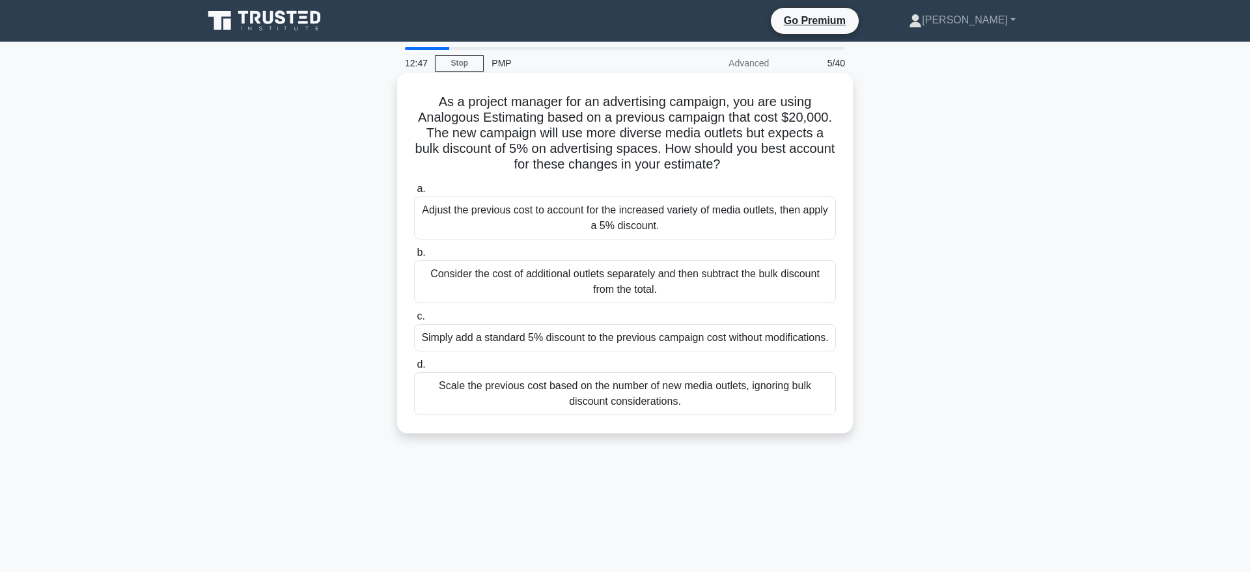
click at [719, 215] on div "Adjust the previous cost to account for the increased variety of media outlets,…" at bounding box center [625, 218] width 422 height 43
click at [414, 193] on input "a. Adjust the previous cost to account for the increased variety of media outle…" at bounding box center [414, 189] width 0 height 8
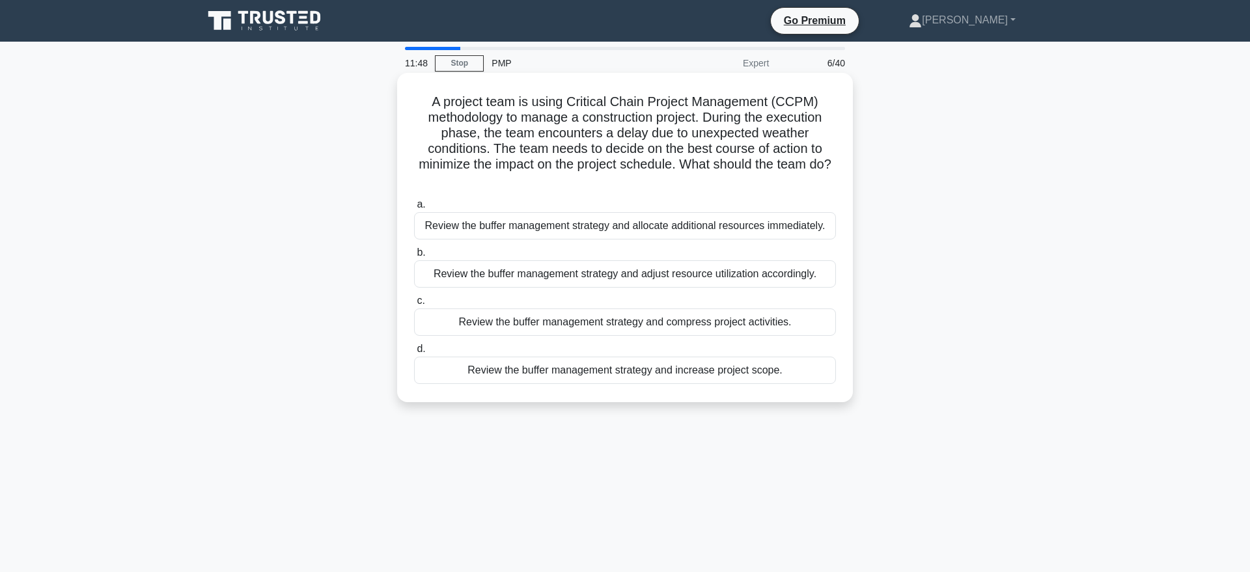
click at [750, 277] on div "Review the buffer management strategy and adjust resource utilization according…" at bounding box center [625, 273] width 422 height 27
click at [414, 257] on input "b. Review the buffer management strategy and adjust resource utilization accord…" at bounding box center [414, 253] width 0 height 8
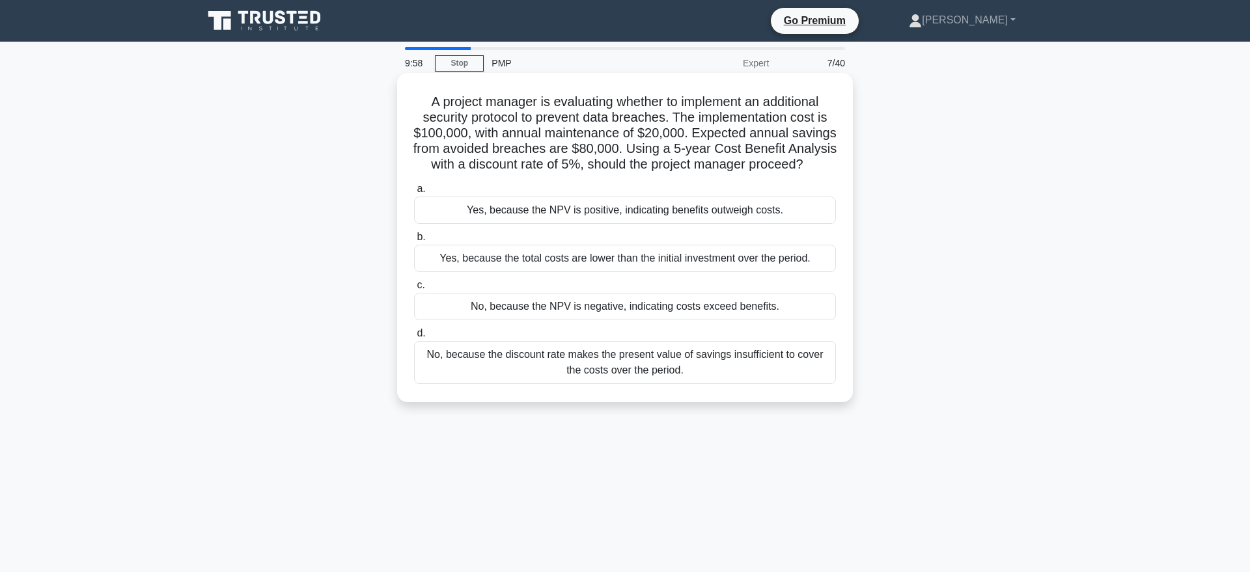
click at [714, 212] on div "Yes, because the NPV is positive, indicating benefits outweigh costs." at bounding box center [625, 210] width 422 height 27
click at [414, 193] on input "a. Yes, because the NPV is positive, indicating benefits outweigh costs." at bounding box center [414, 189] width 0 height 8
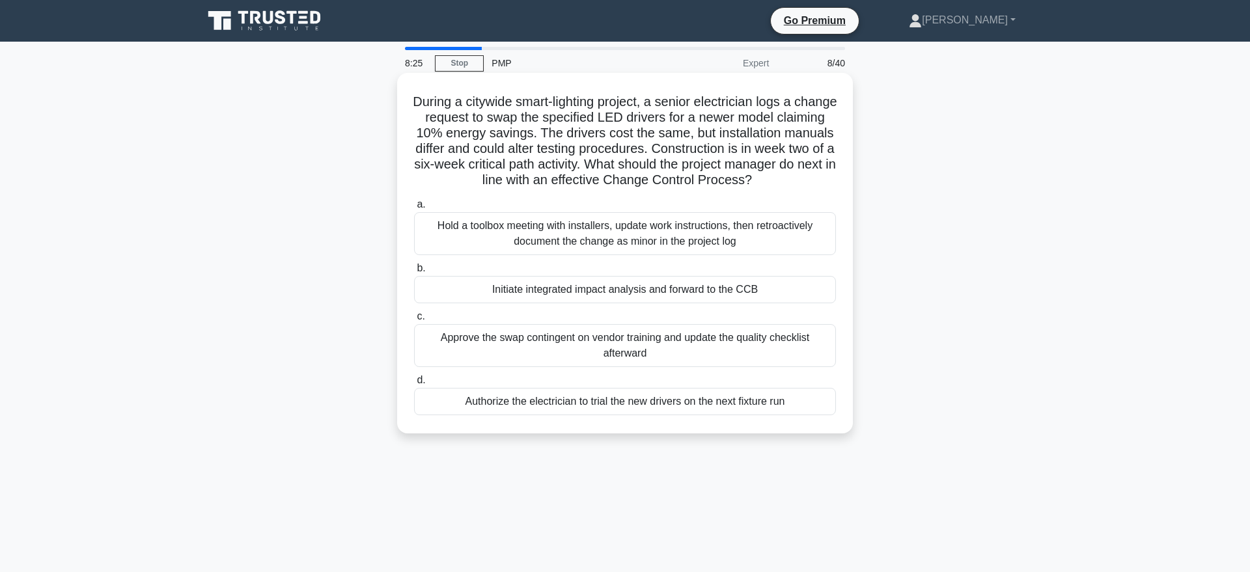
click at [702, 233] on div "Hold a toolbox meeting with installers, update work instructions, then retroact…" at bounding box center [625, 233] width 422 height 43
click at [414, 209] on input "a. Hold a toolbox meeting with installers, update work instructions, then retro…" at bounding box center [414, 204] width 0 height 8
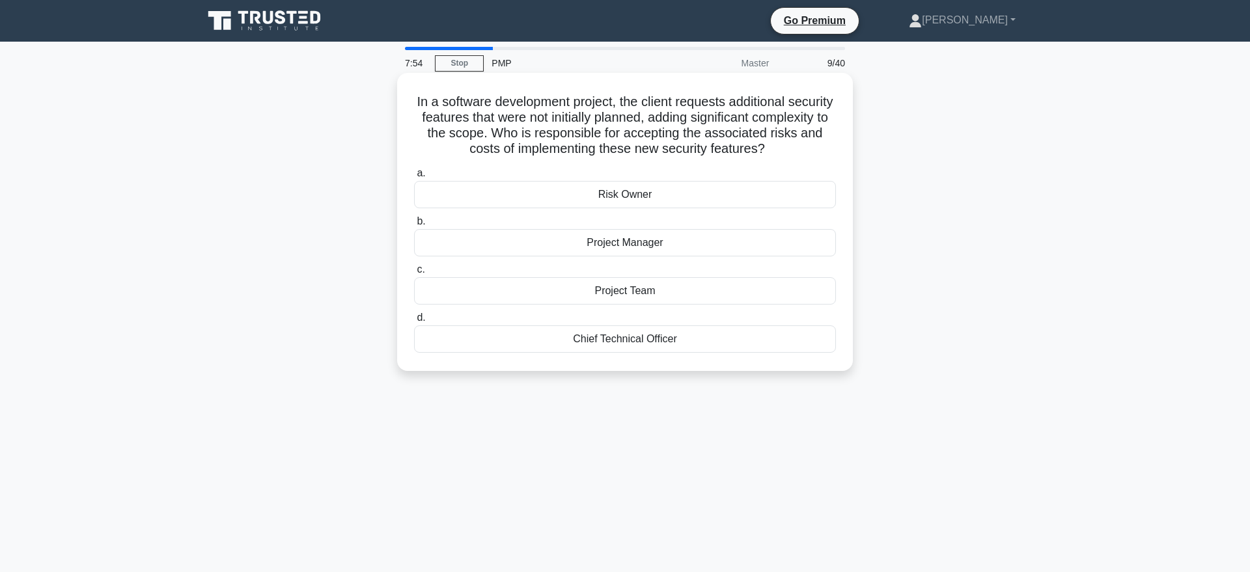
click at [755, 193] on div "Risk Owner" at bounding box center [625, 194] width 422 height 27
click at [414, 178] on input "a. Risk Owner" at bounding box center [414, 173] width 0 height 8
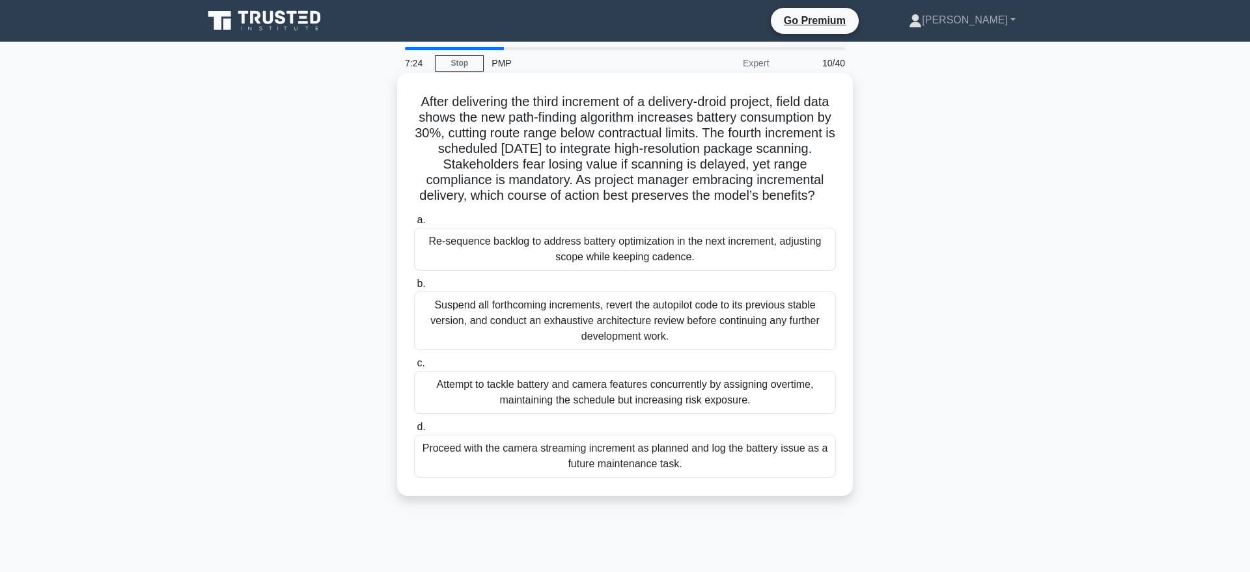
click at [735, 324] on div "Suspend all forthcoming increments, revert the autopilot code to its previous s…" at bounding box center [625, 321] width 422 height 59
click at [414, 288] on input "b. Suspend all forthcoming increments, revert the autopilot code to its previou…" at bounding box center [414, 284] width 0 height 8
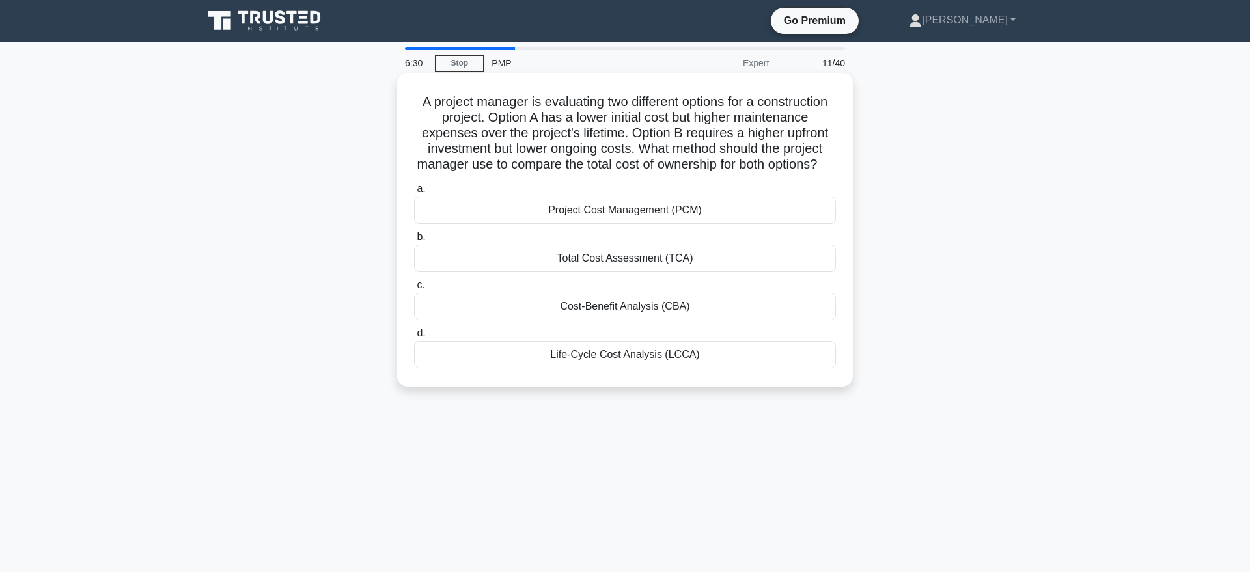
click at [715, 261] on div "Total Cost Assessment (TCA)" at bounding box center [625, 258] width 422 height 27
click at [414, 241] on input "b. Total Cost Assessment (TCA)" at bounding box center [414, 237] width 0 height 8
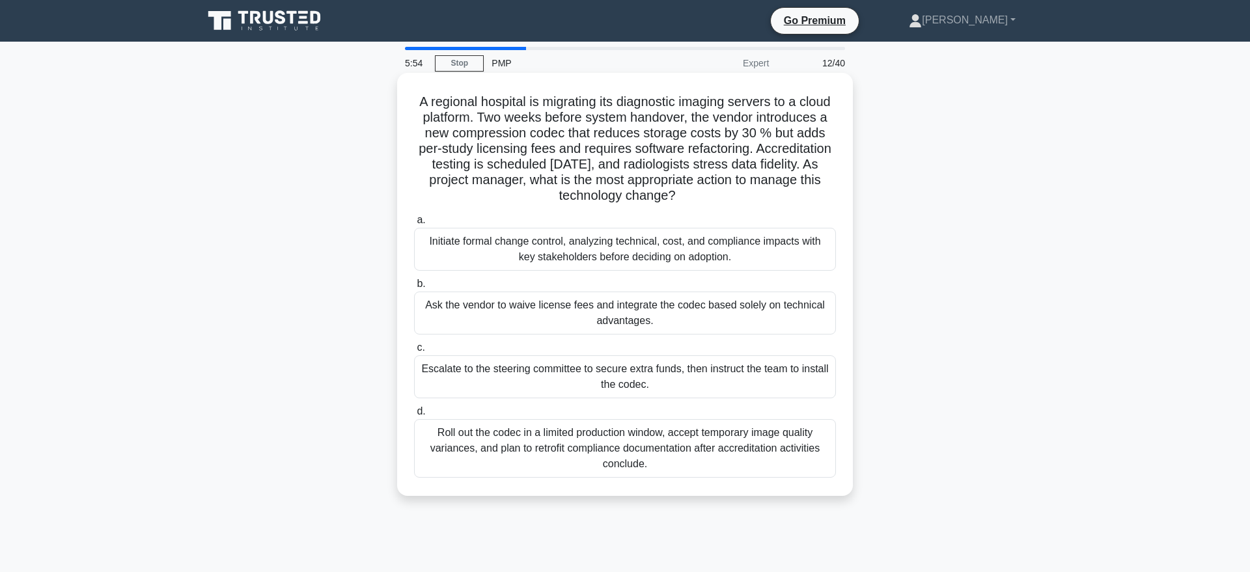
click at [703, 255] on div "Initiate formal change control, analyzing technical, cost, and compliance impac…" at bounding box center [625, 249] width 422 height 43
click at [414, 225] on input "a. Initiate formal change control, analyzing technical, cost, and compliance im…" at bounding box center [414, 220] width 0 height 8
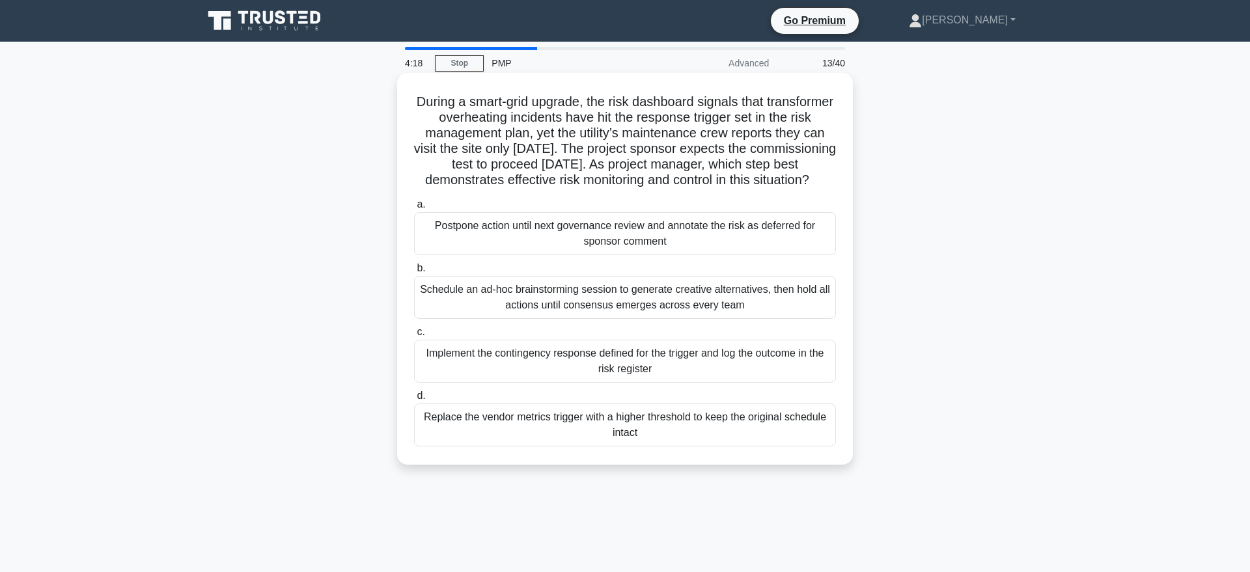
click at [750, 312] on div "Schedule an ad-hoc brainstorming session to generate creative alternatives, the…" at bounding box center [625, 297] width 422 height 43
click at [414, 273] on input "b. Schedule an ad-hoc brainstorming session to generate creative alternatives, …" at bounding box center [414, 268] width 0 height 8
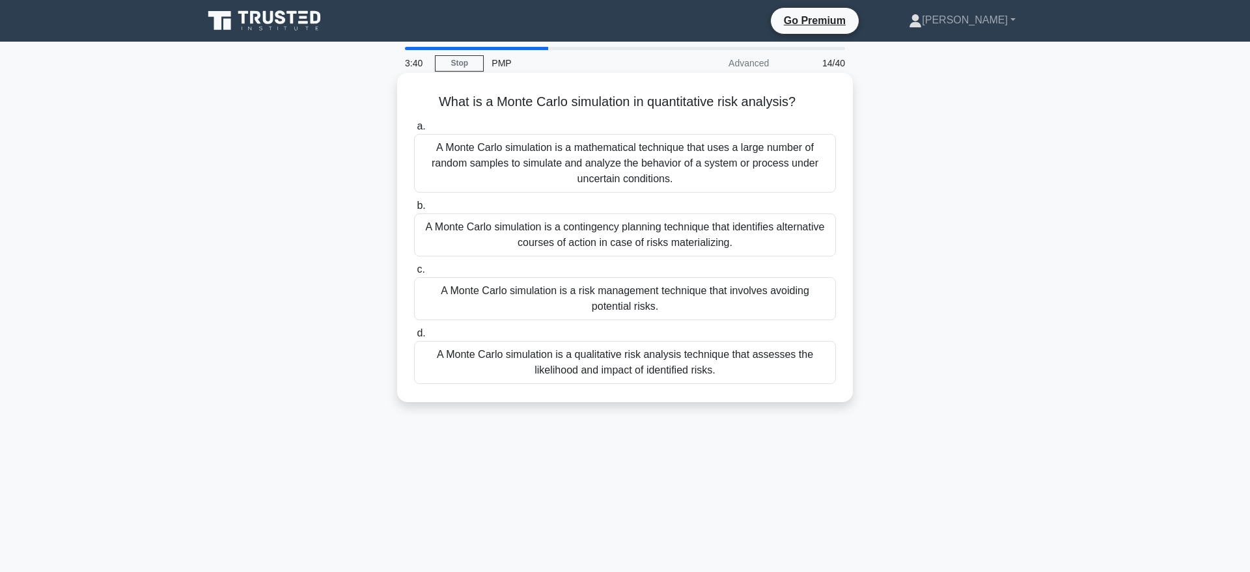
click at [730, 364] on div "A Monte Carlo simulation is a qualitative risk analysis technique that assesses…" at bounding box center [625, 362] width 422 height 43
click at [414, 338] on input "d. A Monte Carlo simulation is a qualitative risk analysis technique that asses…" at bounding box center [414, 333] width 0 height 8
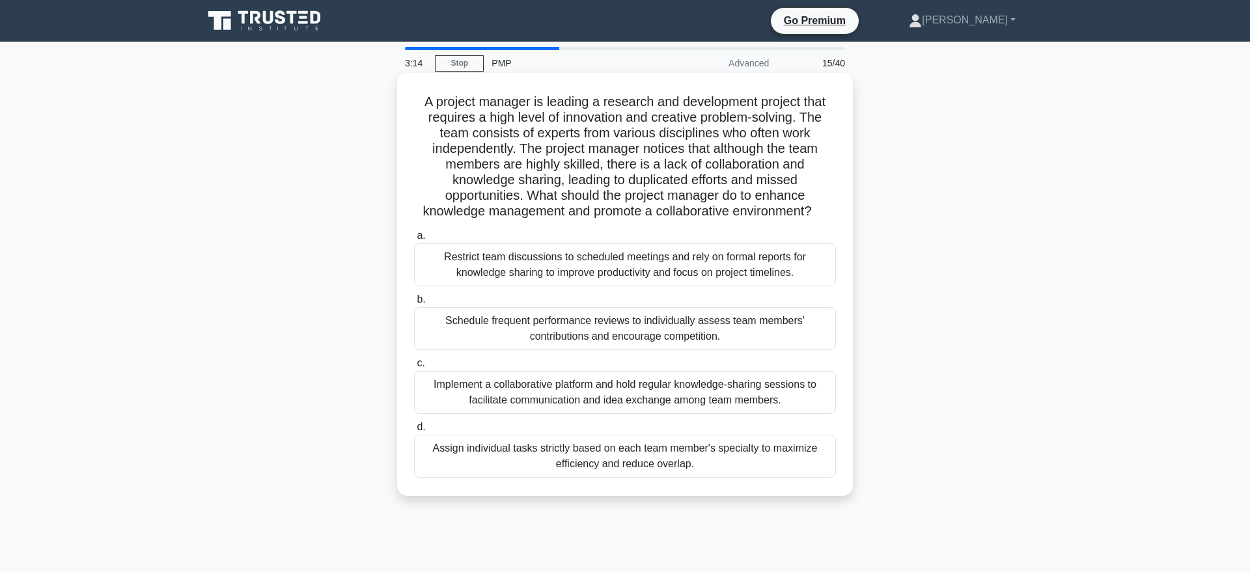
click at [739, 395] on div "Implement a collaborative platform and hold regular knowledge-sharing sessions …" at bounding box center [625, 392] width 422 height 43
click at [414, 368] on input "c. Implement a collaborative platform and hold regular knowledge-sharing sessio…" at bounding box center [414, 363] width 0 height 8
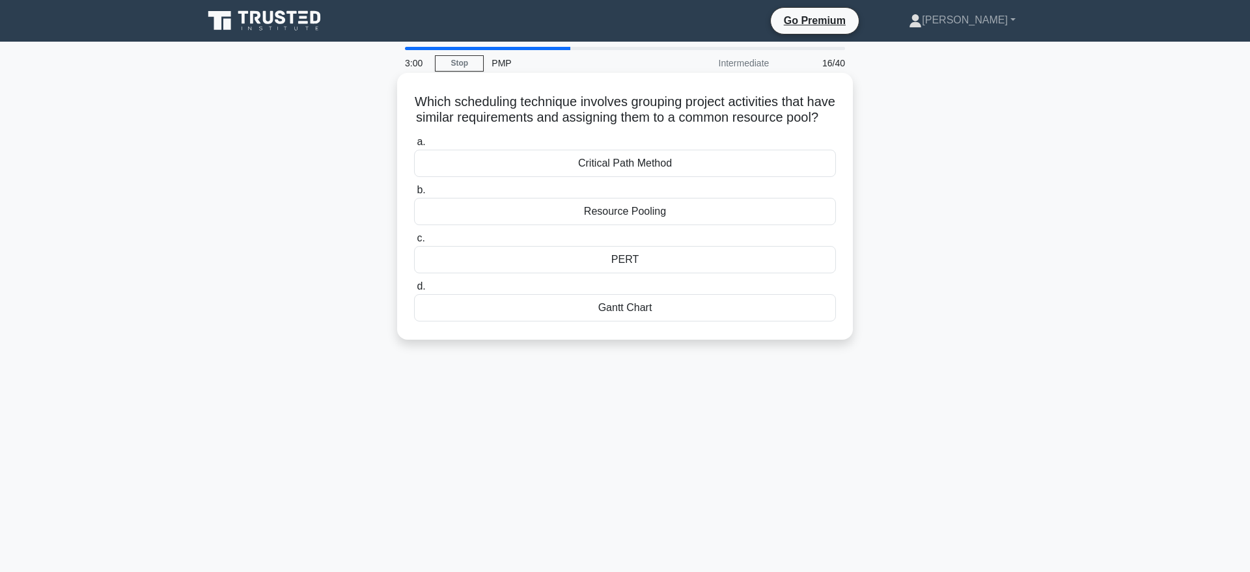
click at [728, 212] on div "Resource Pooling" at bounding box center [625, 211] width 422 height 27
click at [414, 195] on input "b. Resource Pooling" at bounding box center [414, 190] width 0 height 8
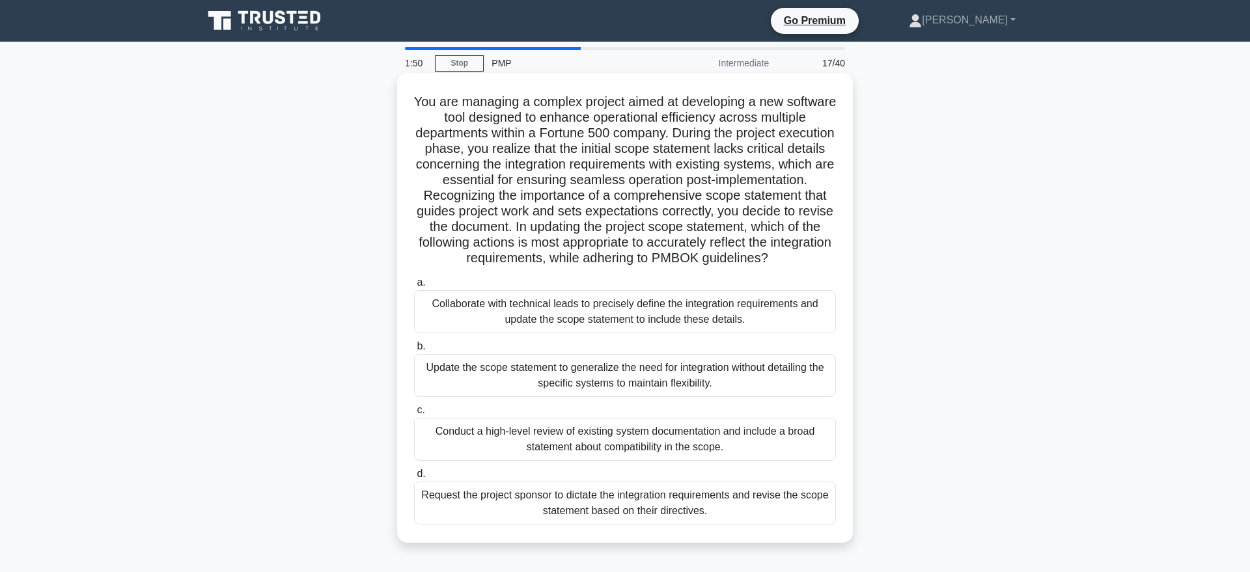
click at [690, 320] on div "Collaborate with technical leads to precisely define the integration requiremen…" at bounding box center [625, 311] width 422 height 43
click at [414, 287] on input "a. Collaborate with technical leads to precisely define the integration require…" at bounding box center [414, 283] width 0 height 8
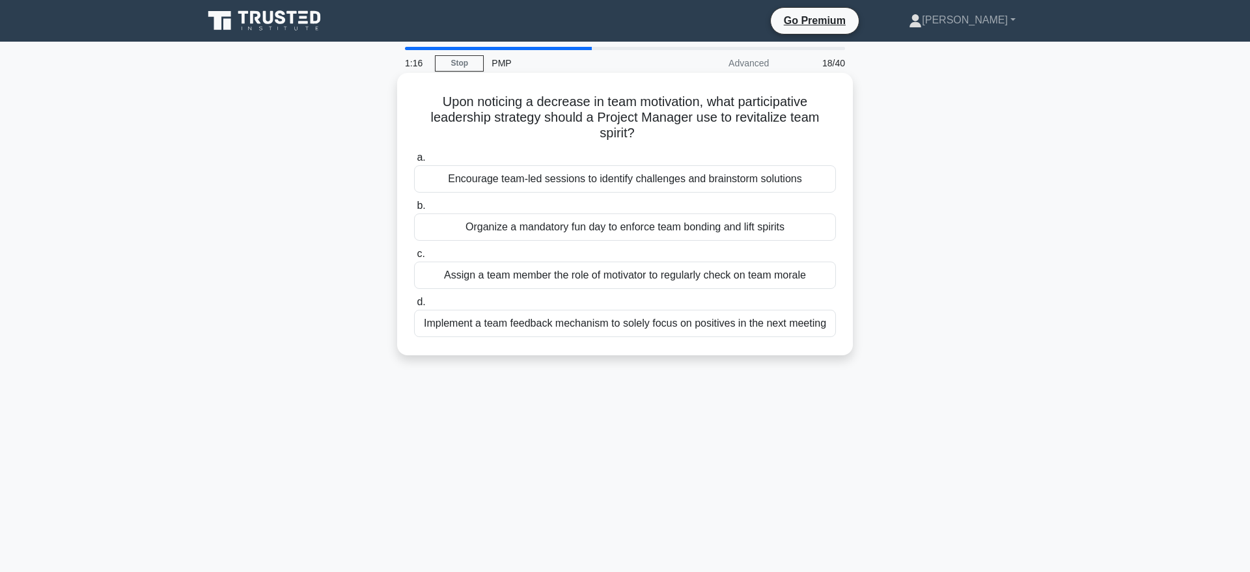
click at [804, 182] on div "Encourage team-led sessions to identify challenges and brainstorm solutions" at bounding box center [625, 178] width 422 height 27
click at [414, 162] on input "a. Encourage team-led sessions to identify challenges and brainstorm solutions" at bounding box center [414, 158] width 0 height 8
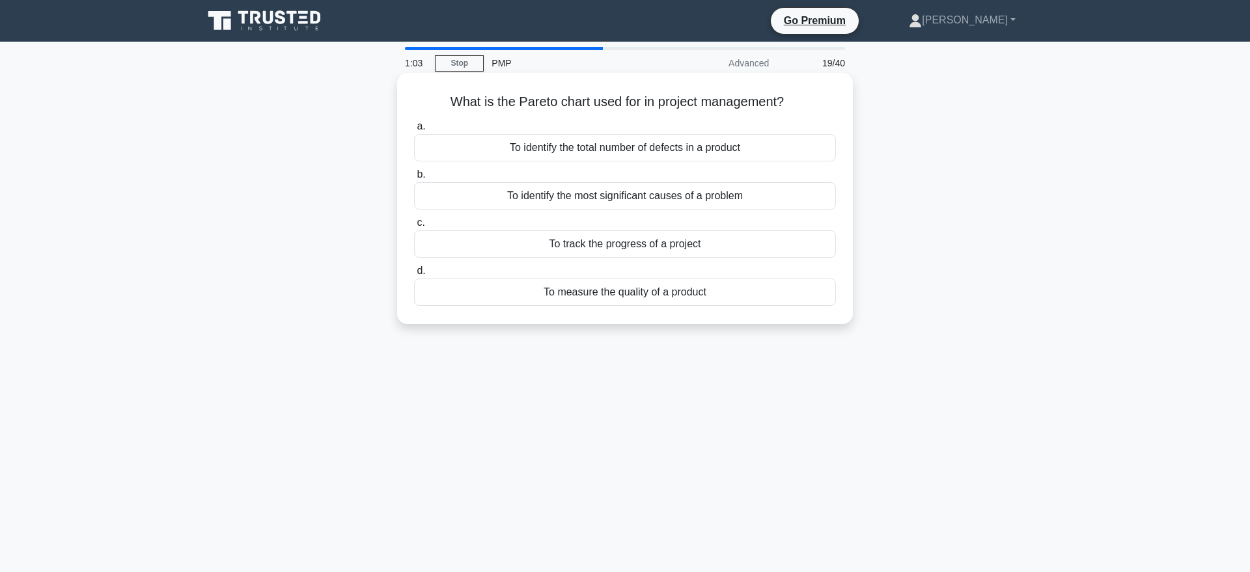
click at [771, 197] on div "To identify the most significant causes of a problem" at bounding box center [625, 195] width 422 height 27
click at [414, 179] on input "b. To identify the most significant causes of a problem" at bounding box center [414, 175] width 0 height 8
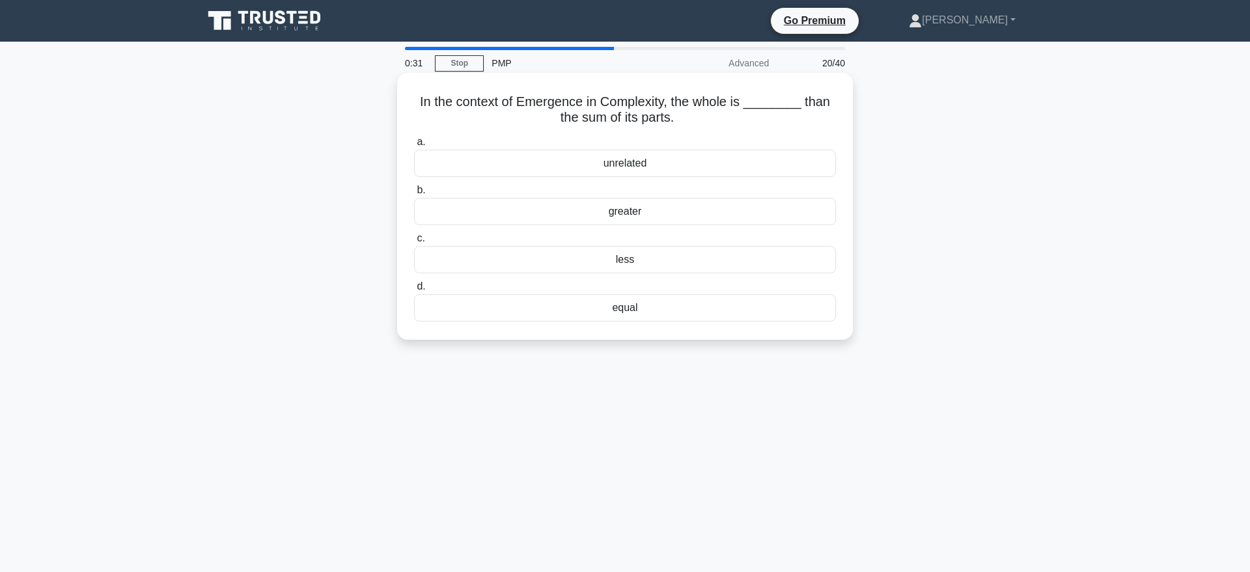
click at [657, 214] on div "greater" at bounding box center [625, 211] width 422 height 27
click at [414, 195] on input "b. greater" at bounding box center [414, 190] width 0 height 8
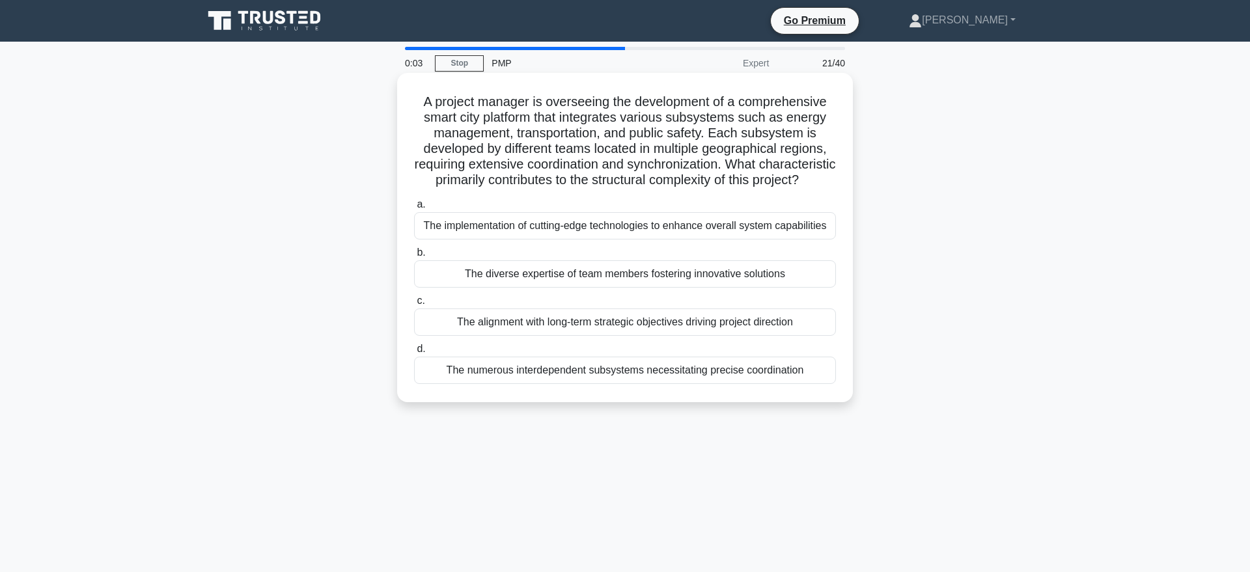
click at [685, 278] on div "The diverse expertise of team members fostering innovative solutions" at bounding box center [625, 273] width 422 height 27
click at [414, 257] on input "b. The diverse expertise of team members fostering innovative solutions" at bounding box center [414, 253] width 0 height 8
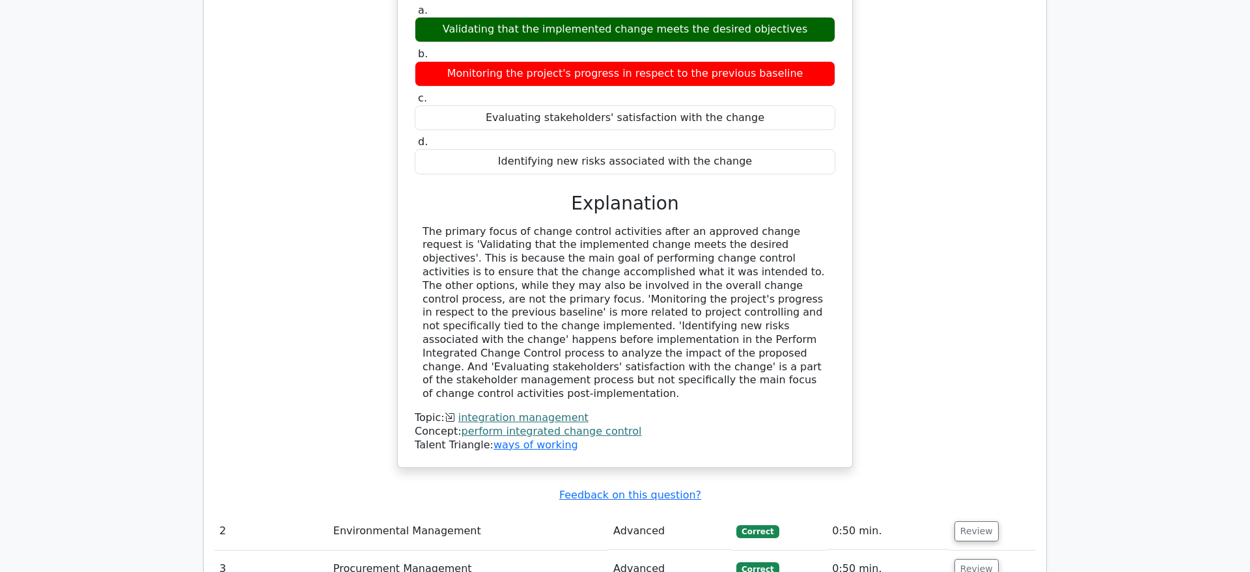
scroll to position [1991, 0]
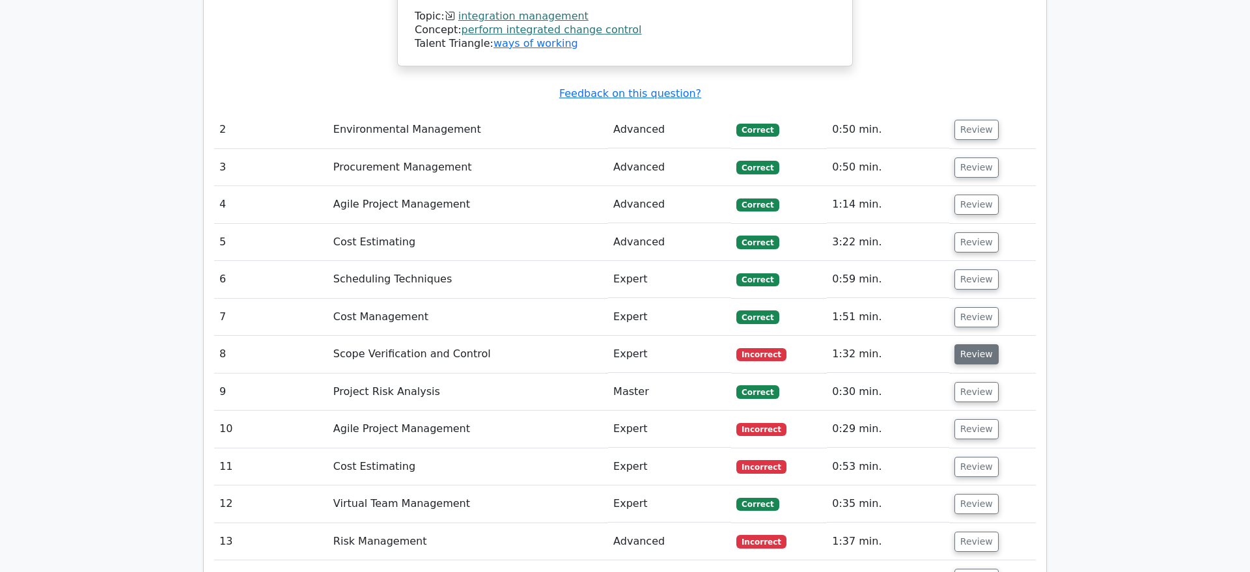
click at [970, 344] on button "Review" at bounding box center [976, 354] width 44 height 20
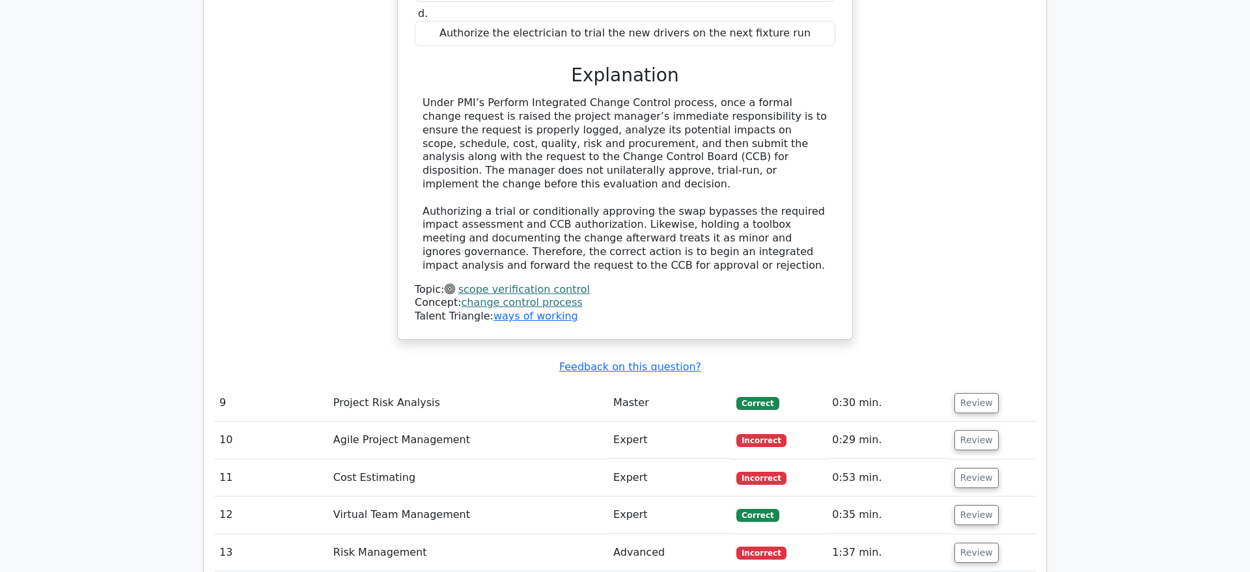
scroll to position [2722, 0]
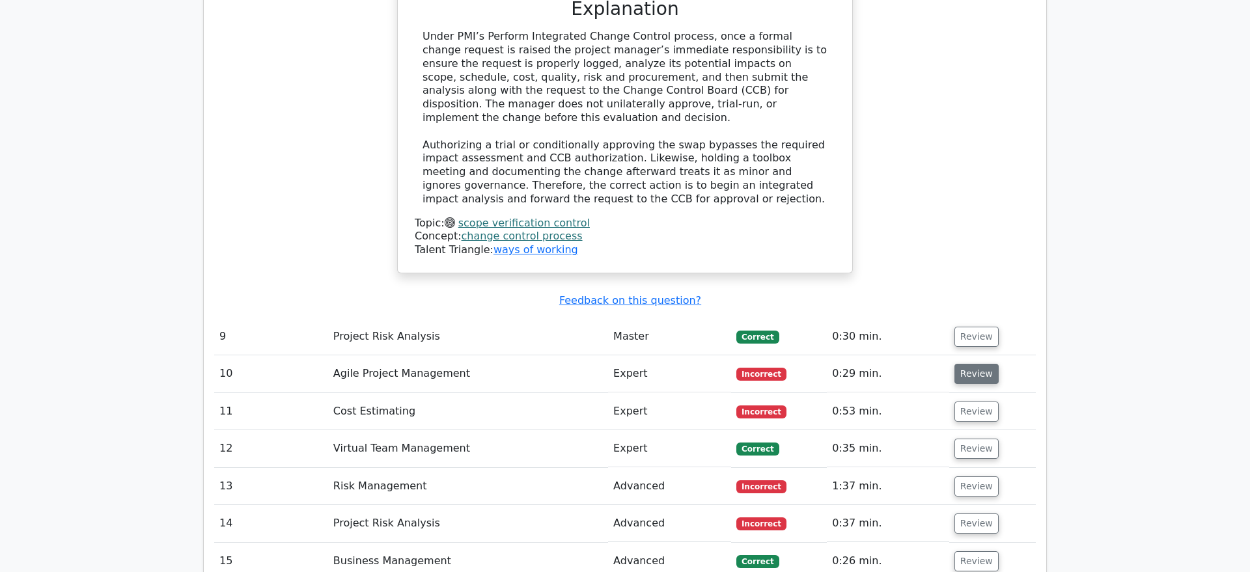
click at [979, 364] on button "Review" at bounding box center [976, 374] width 44 height 20
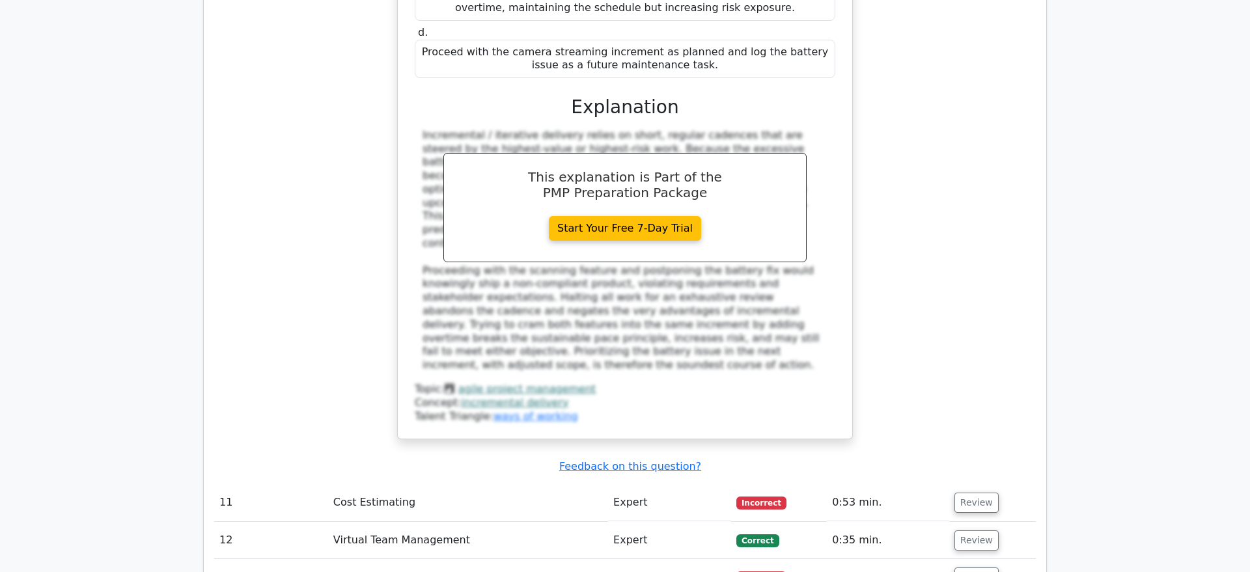
scroll to position [3452, 0]
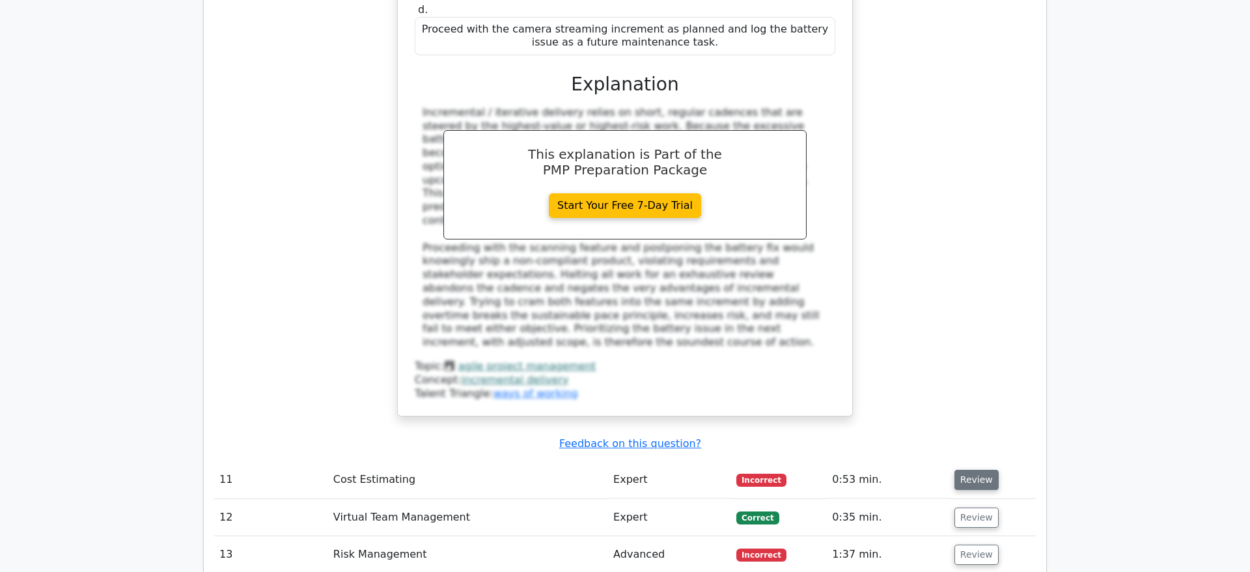
click at [972, 470] on button "Review" at bounding box center [976, 480] width 44 height 20
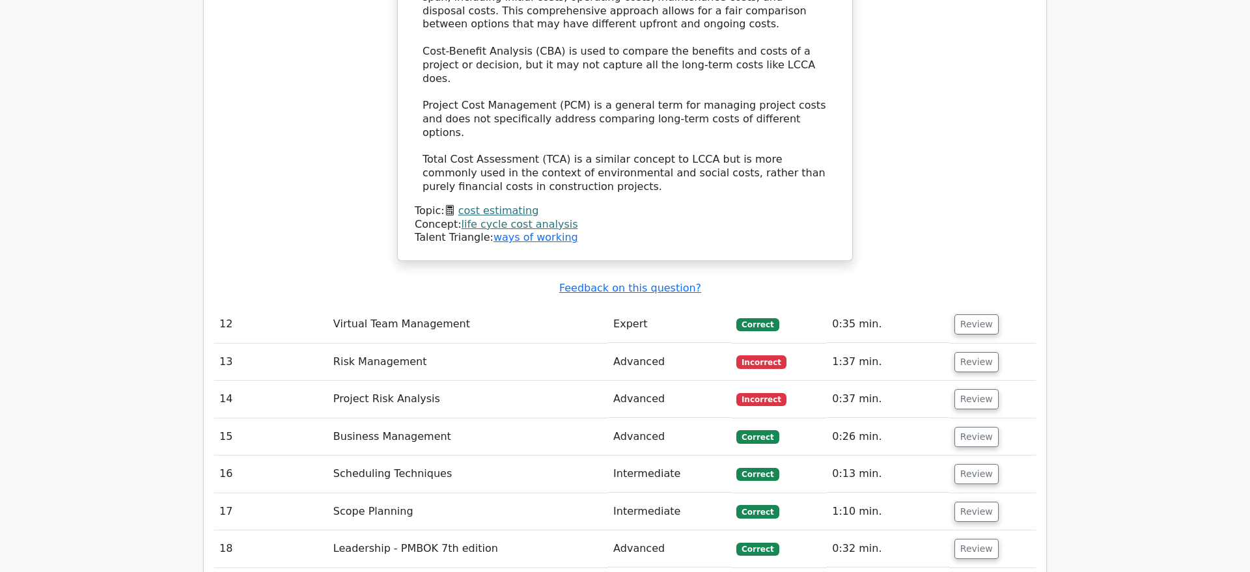
scroll to position [4381, 0]
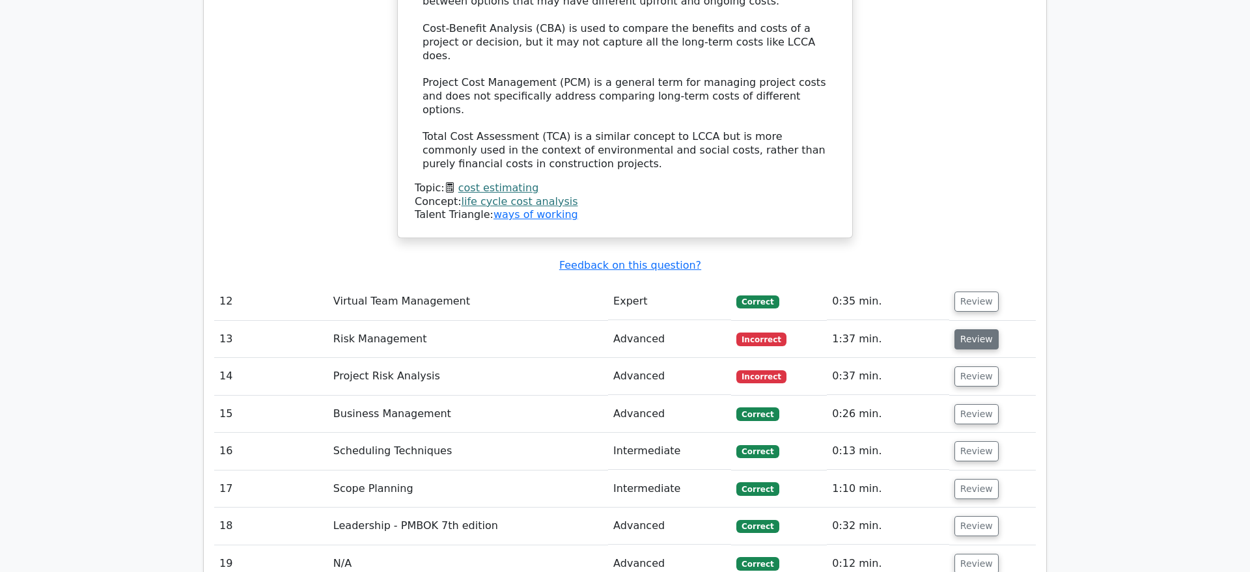
click at [972, 329] on button "Review" at bounding box center [976, 339] width 44 height 20
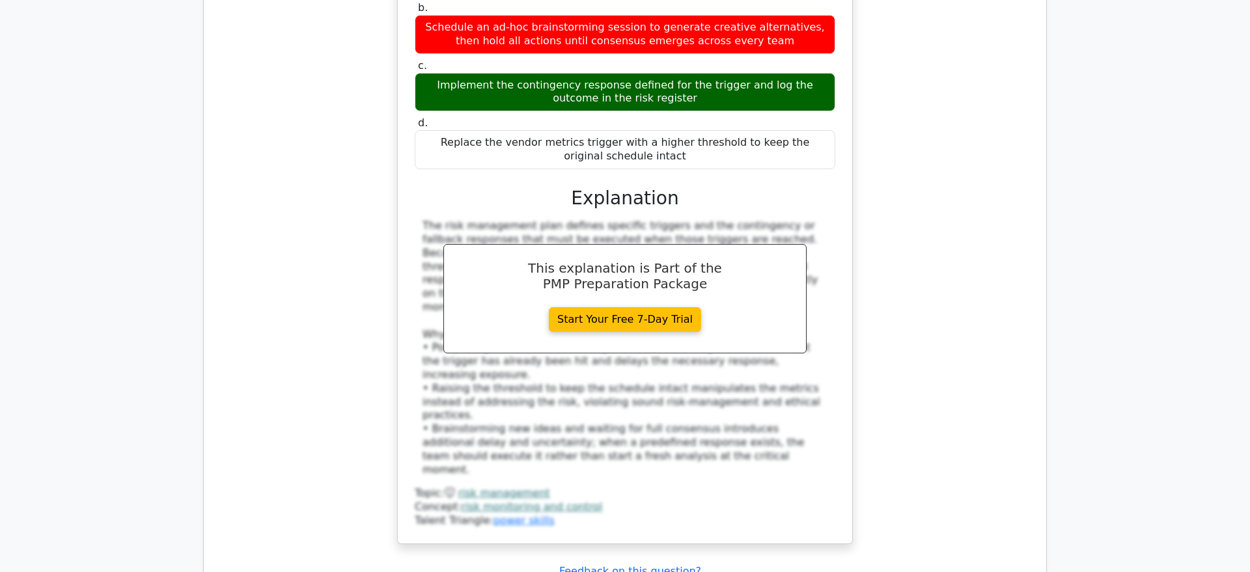
scroll to position [4978, 0]
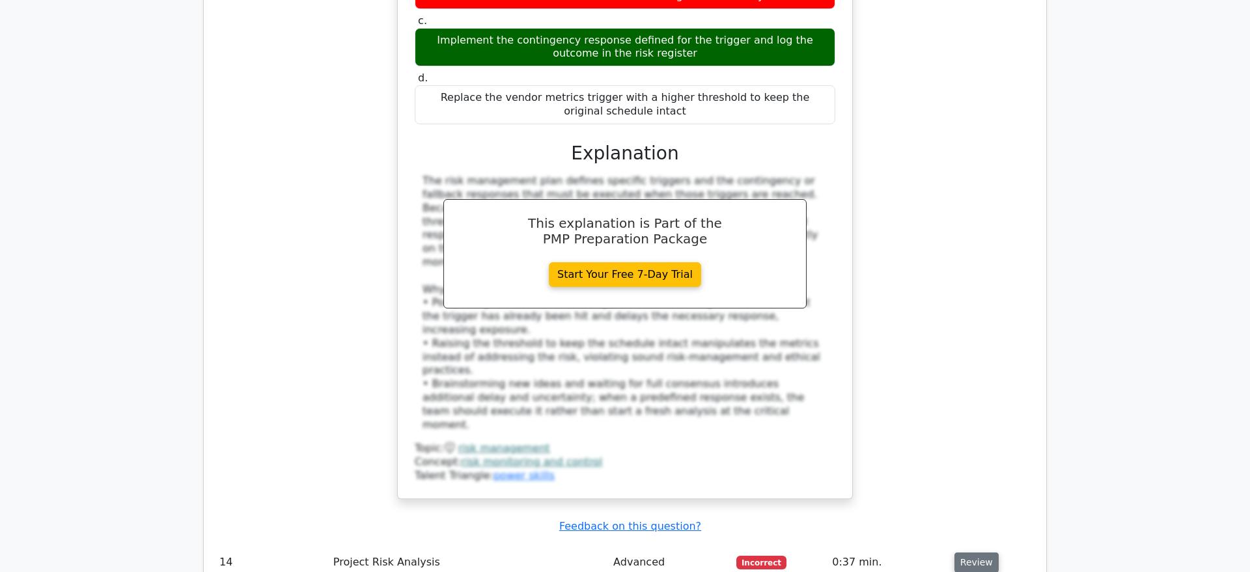
click at [967, 553] on button "Review" at bounding box center [976, 563] width 44 height 20
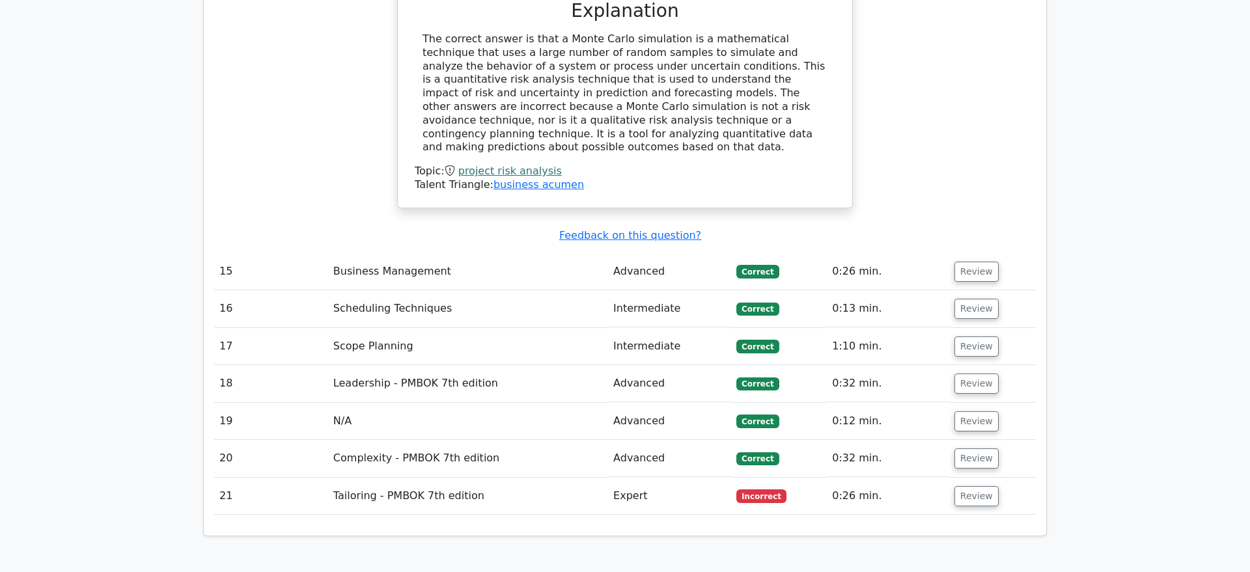
scroll to position [5908, 0]
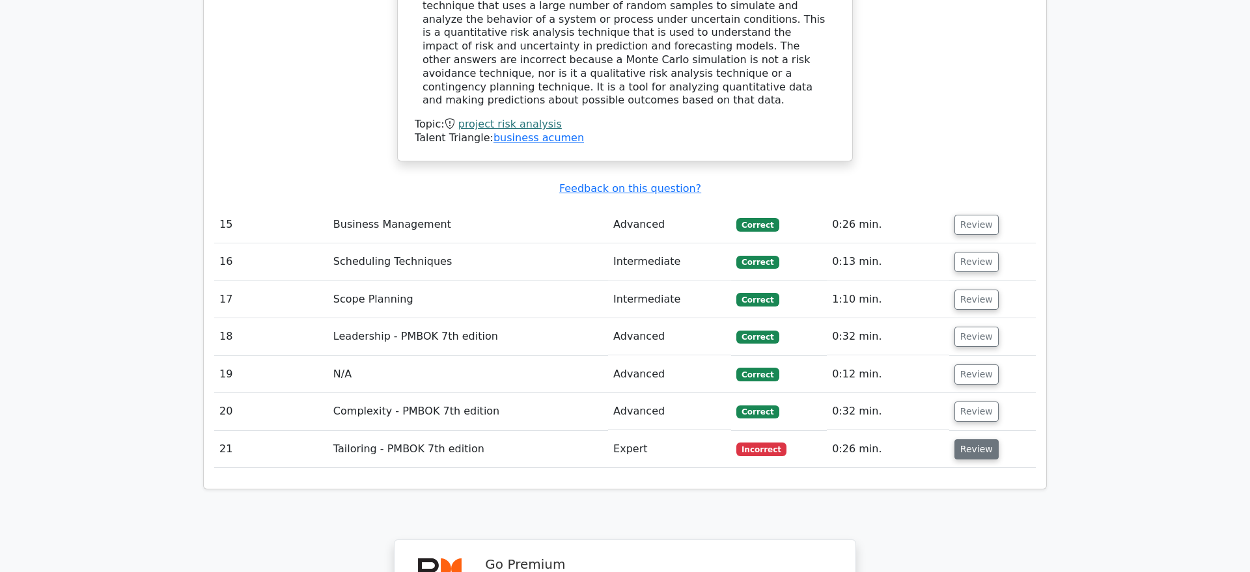
click at [979, 439] on button "Review" at bounding box center [976, 449] width 44 height 20
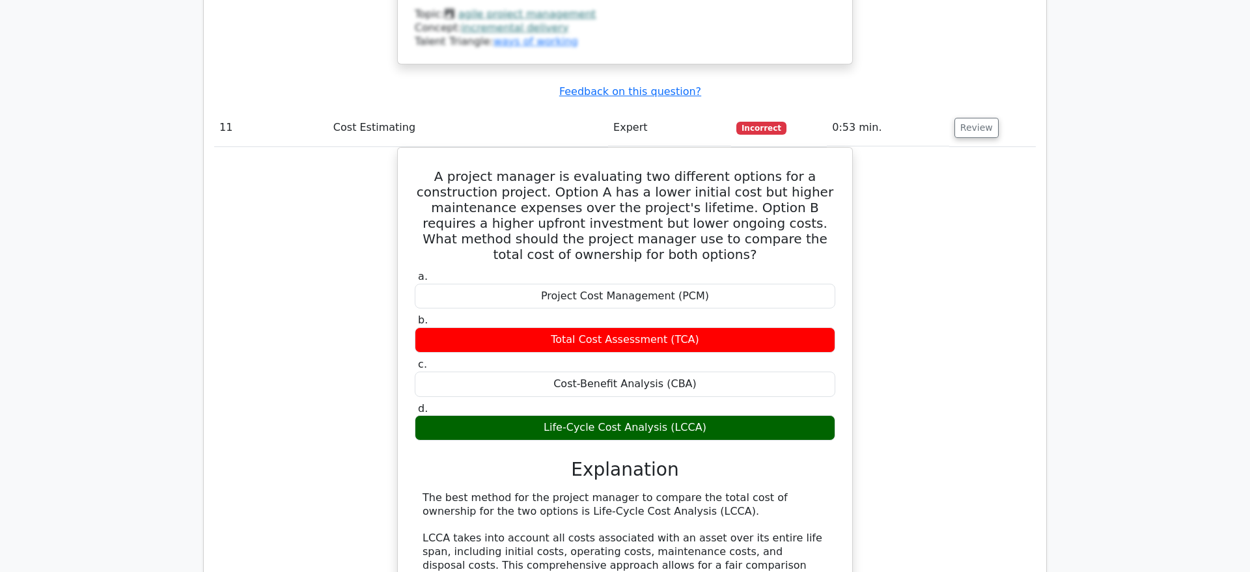
scroll to position [3784, 0]
